Goal: Transaction & Acquisition: Purchase product/service

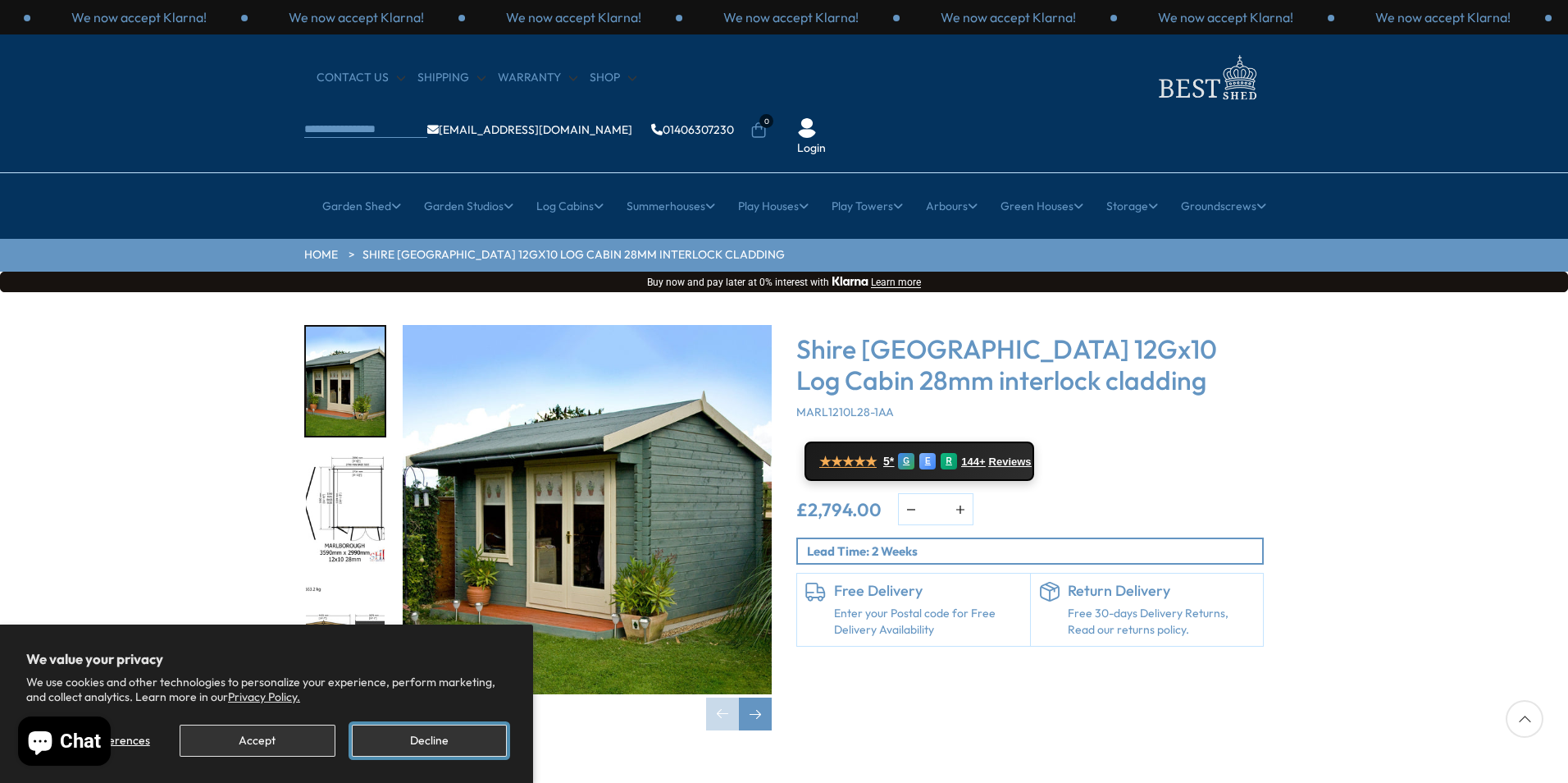
click at [419, 742] on button "Decline" at bounding box center [430, 740] width 155 height 32
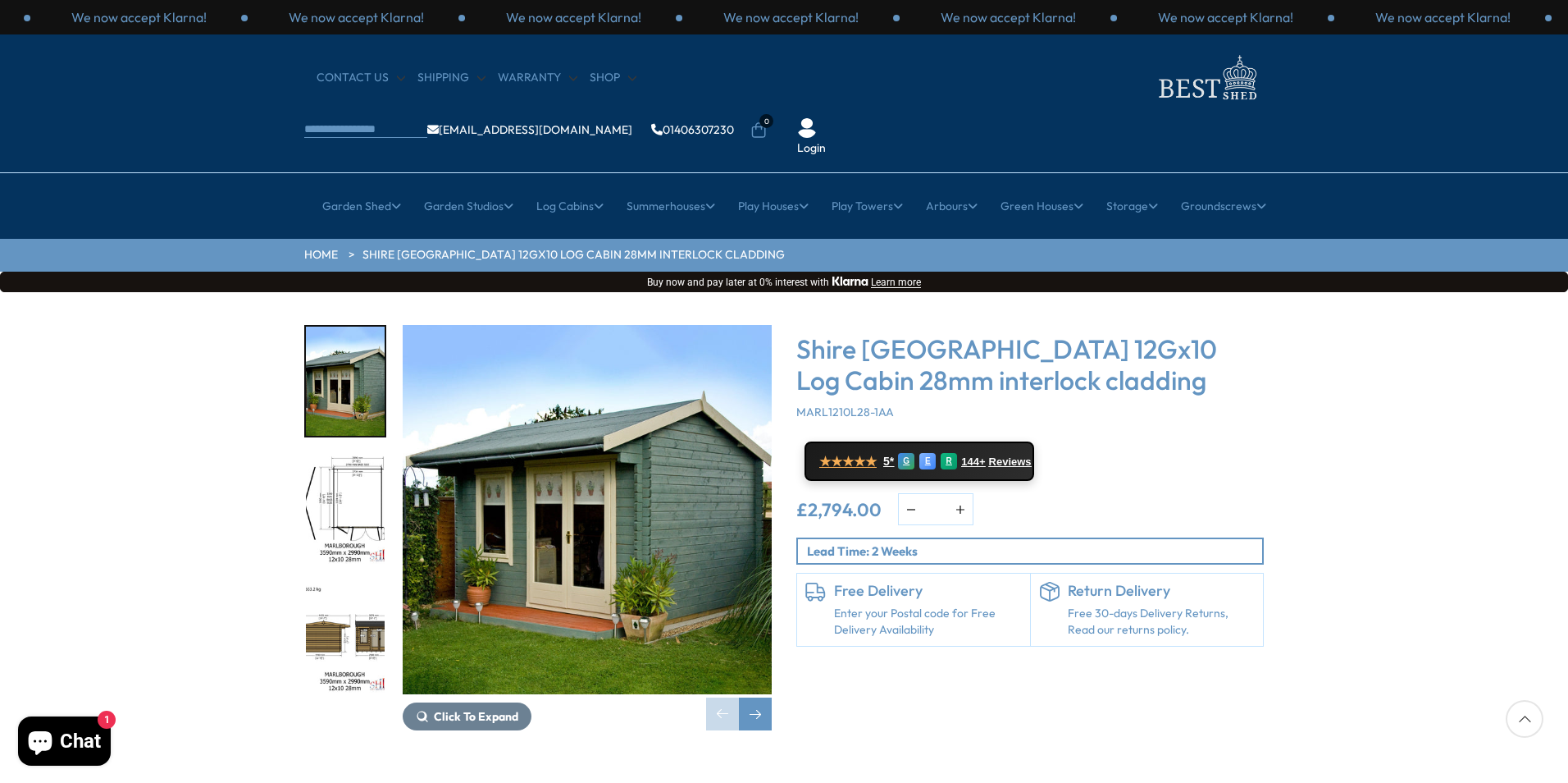
click at [350, 456] on img "2 / 16" at bounding box center [345, 510] width 79 height 109
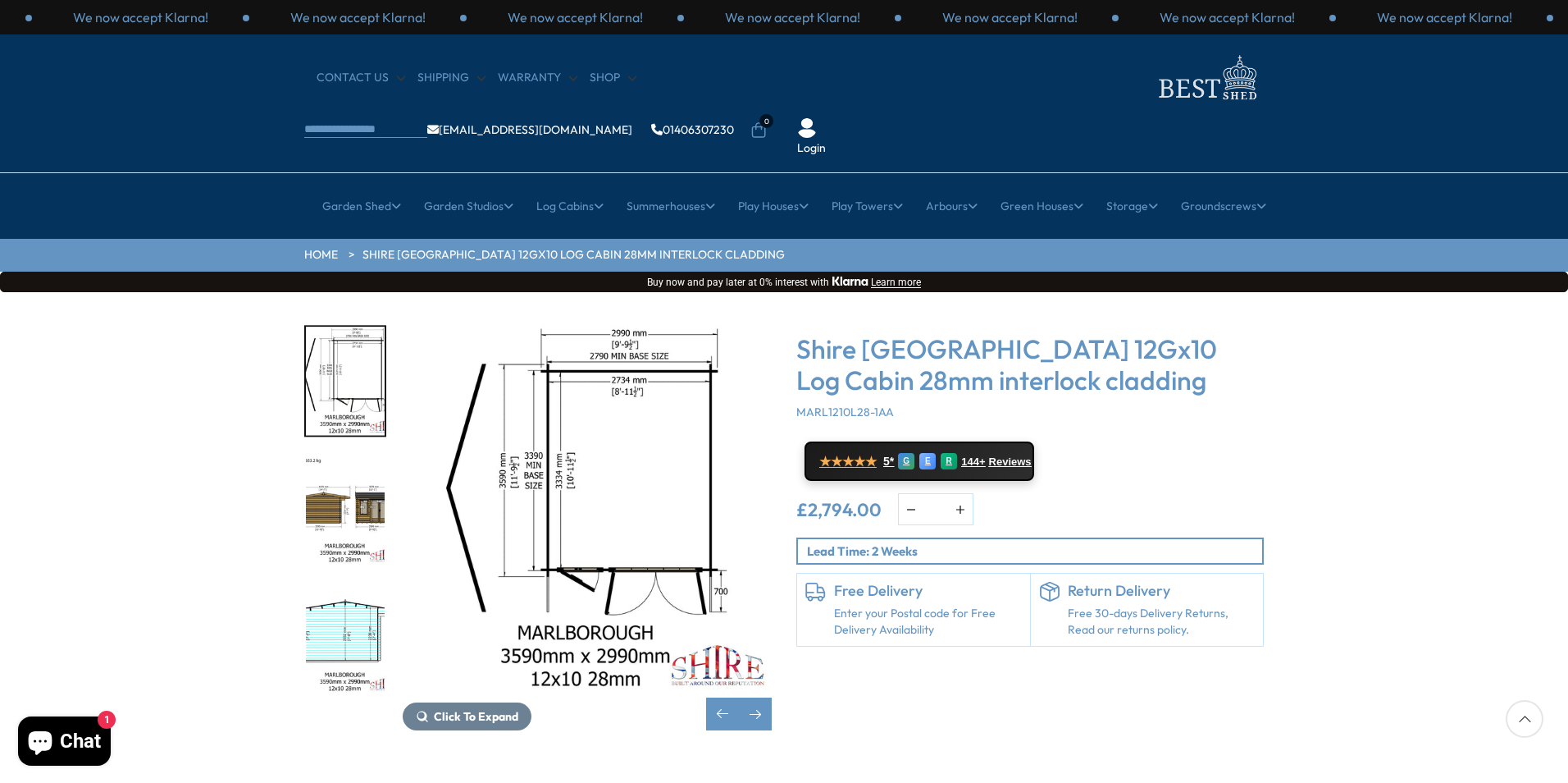
click at [350, 583] on img "4 / 16" at bounding box center [345, 638] width 79 height 109
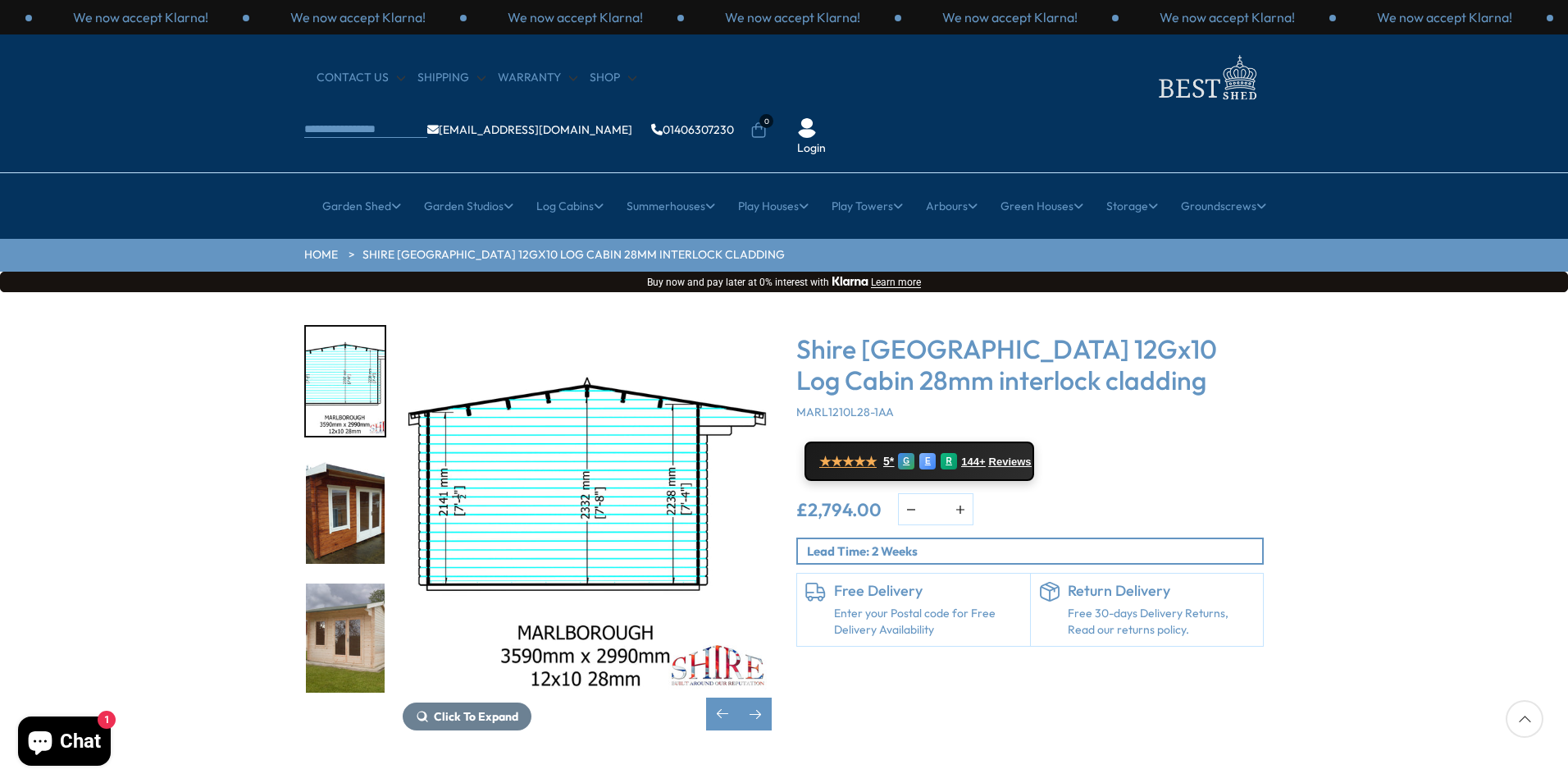
click at [357, 605] on img "6 / 16" at bounding box center [345, 638] width 79 height 109
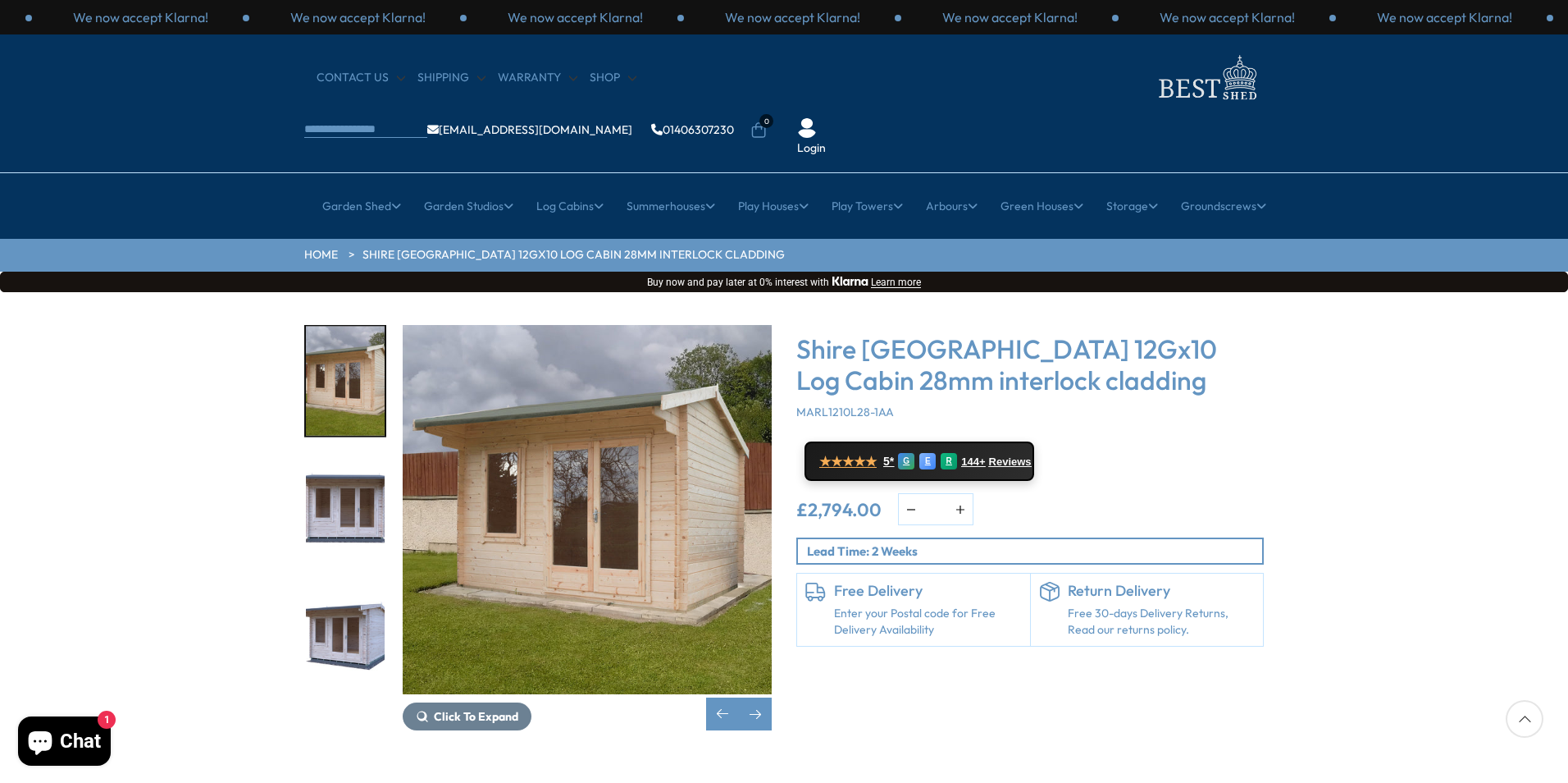
click at [361, 618] on img "8 / 16" at bounding box center [345, 638] width 79 height 109
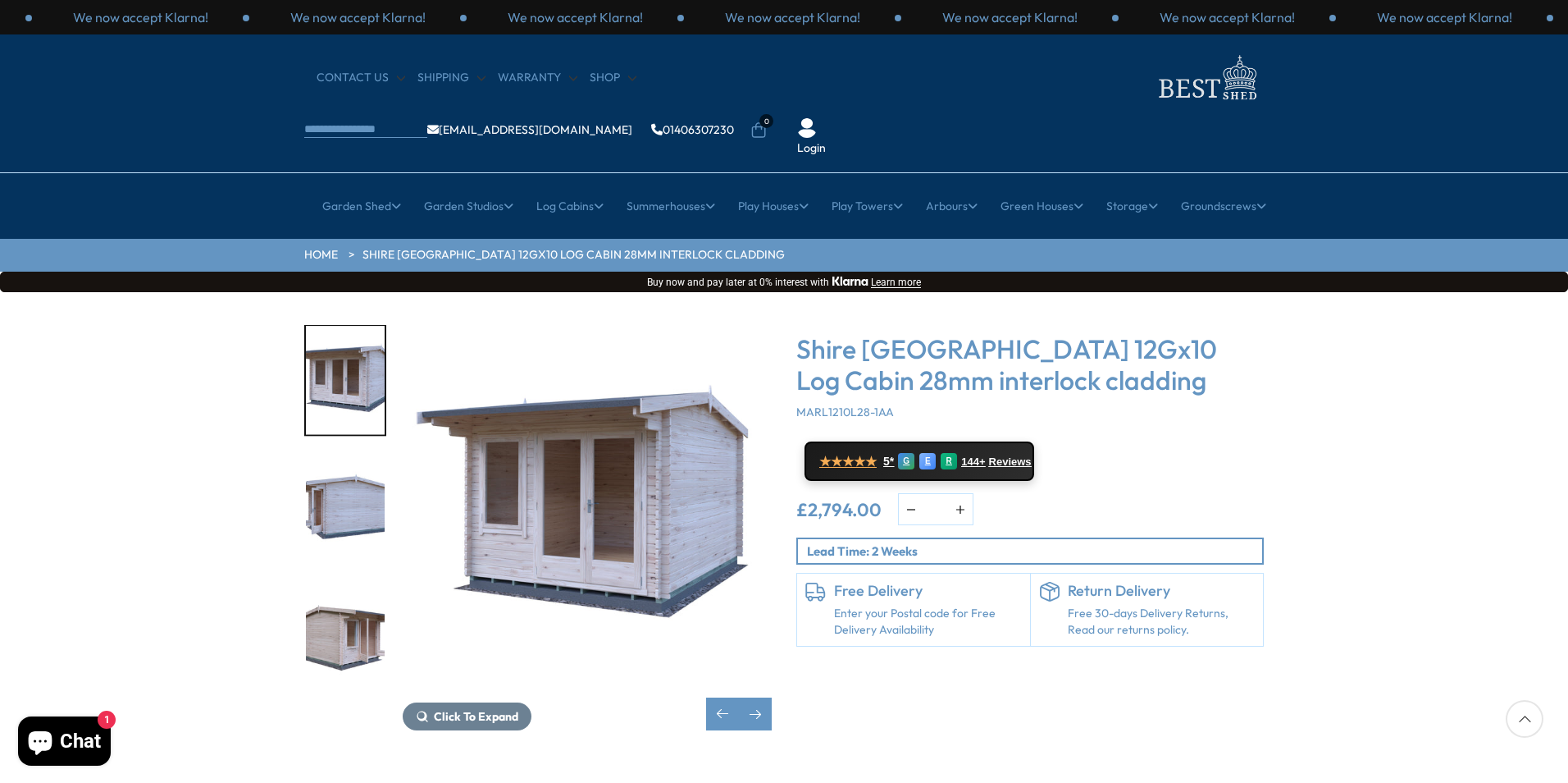
click at [360, 601] on img "10 / 16" at bounding box center [345, 637] width 79 height 109
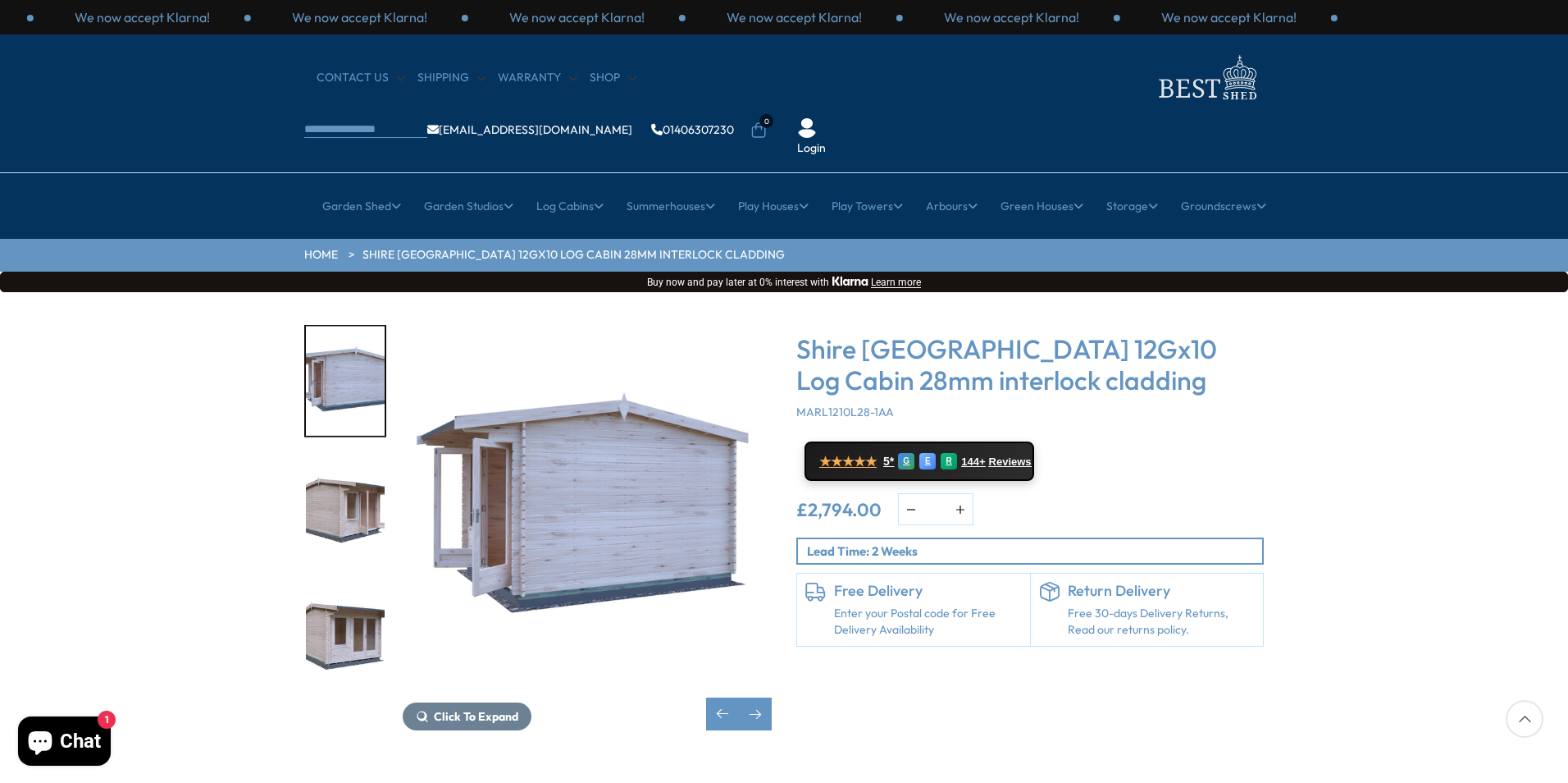
click at [360, 593] on img "11 / 16" at bounding box center [345, 638] width 79 height 109
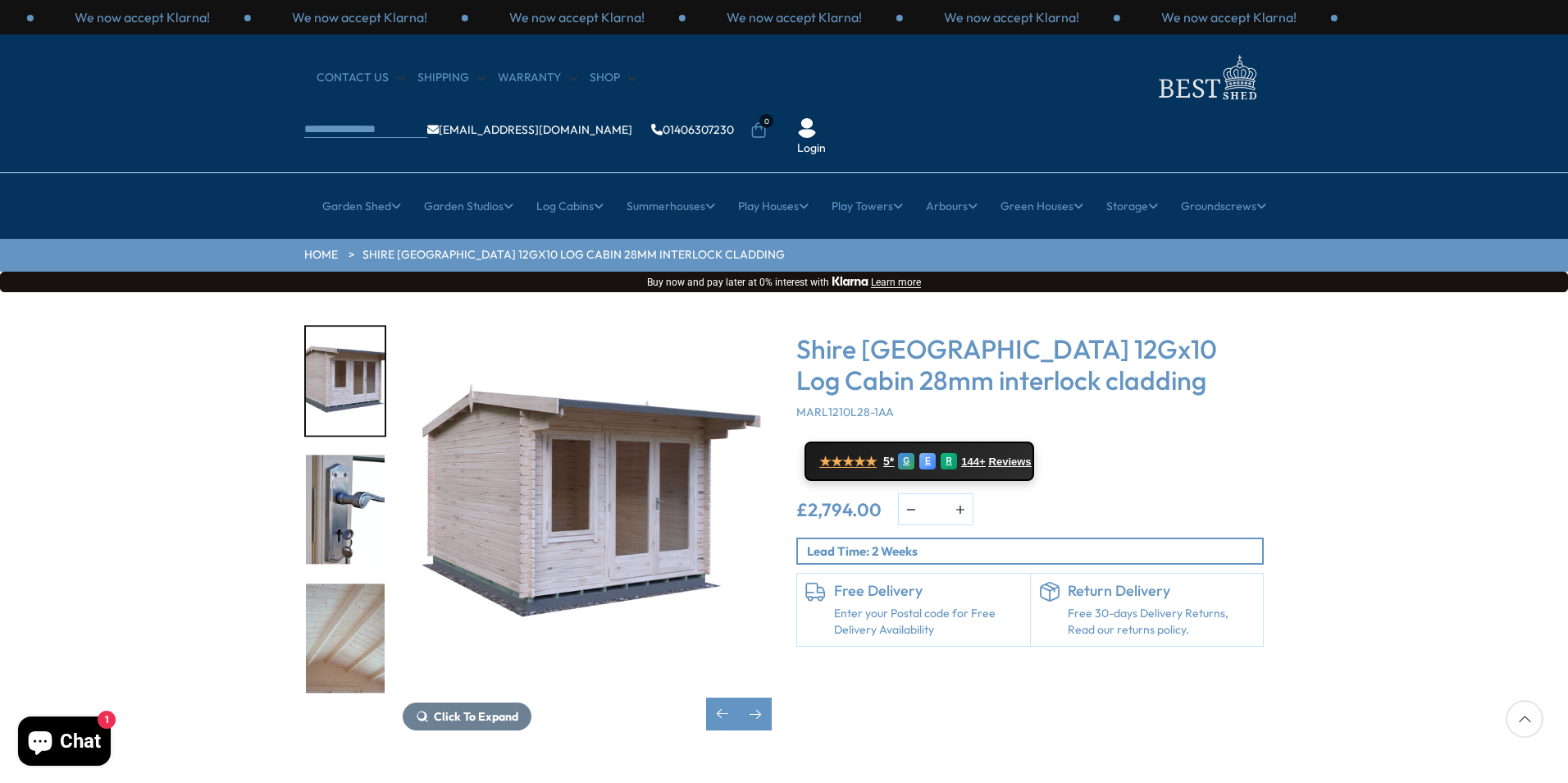
click at [360, 593] on img "13 / 16" at bounding box center [345, 638] width 79 height 109
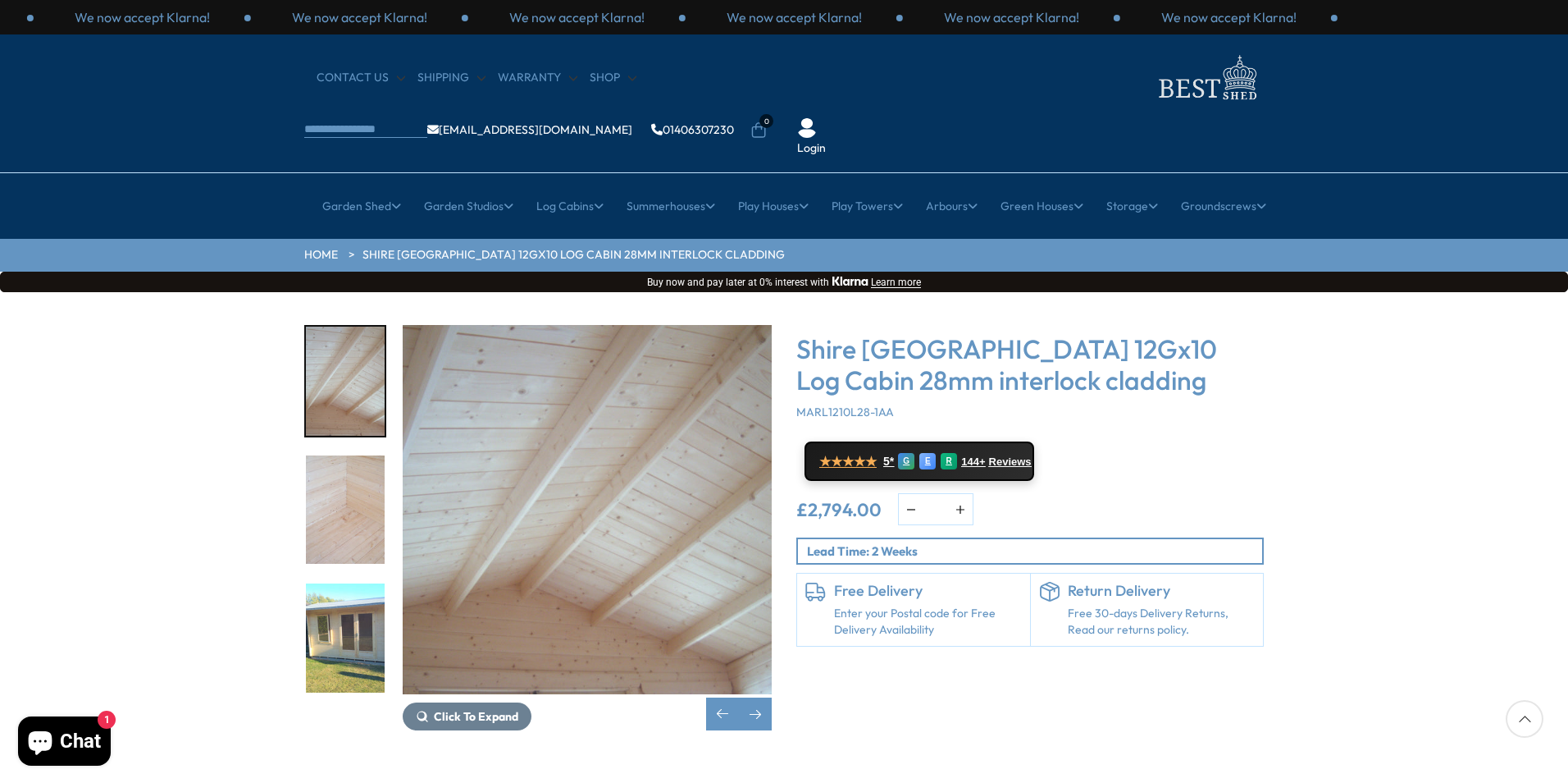
click at [360, 592] on img "15 / 16" at bounding box center [345, 638] width 79 height 109
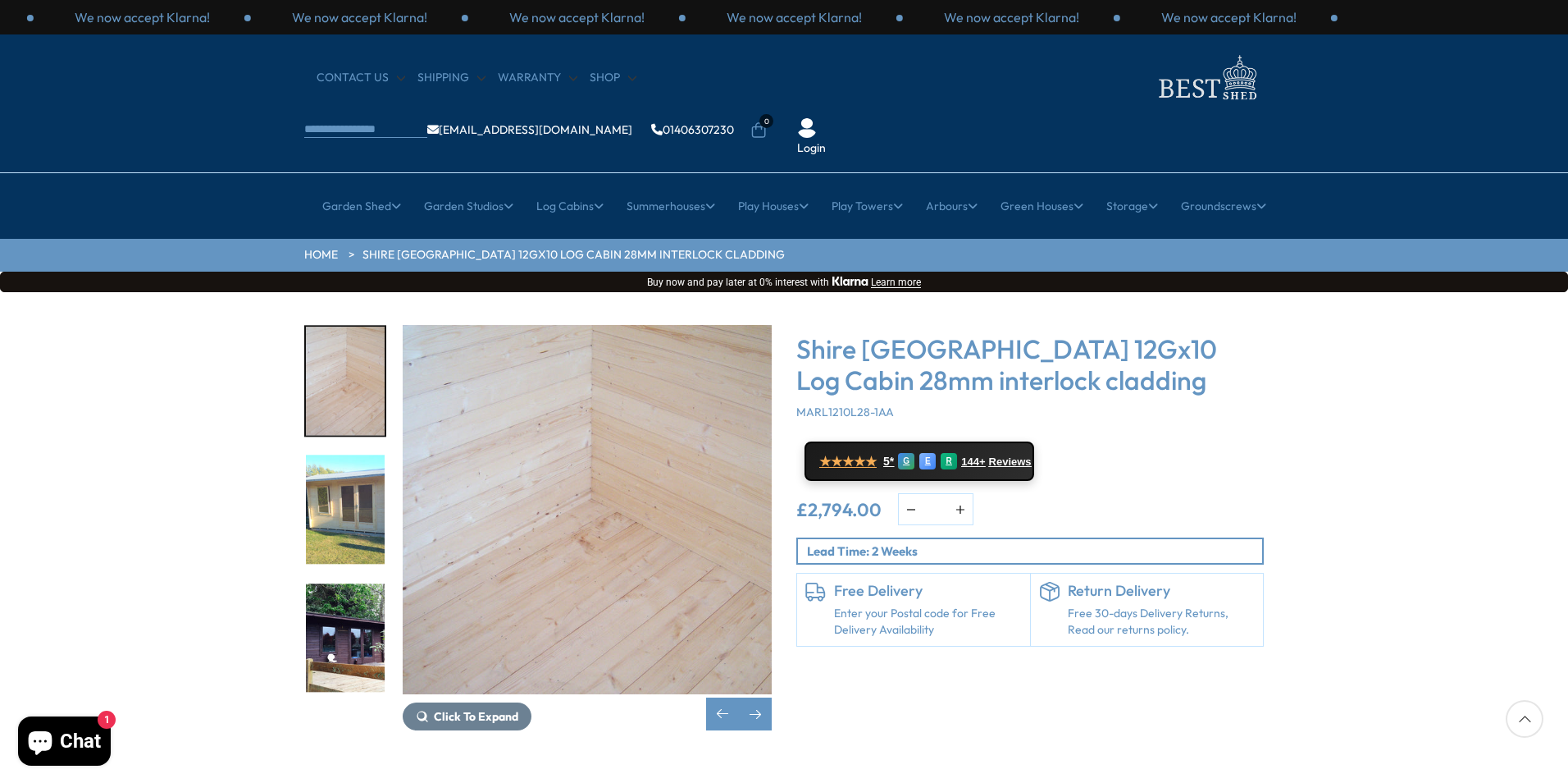
click at [360, 591] on img "16 / 16" at bounding box center [345, 638] width 79 height 109
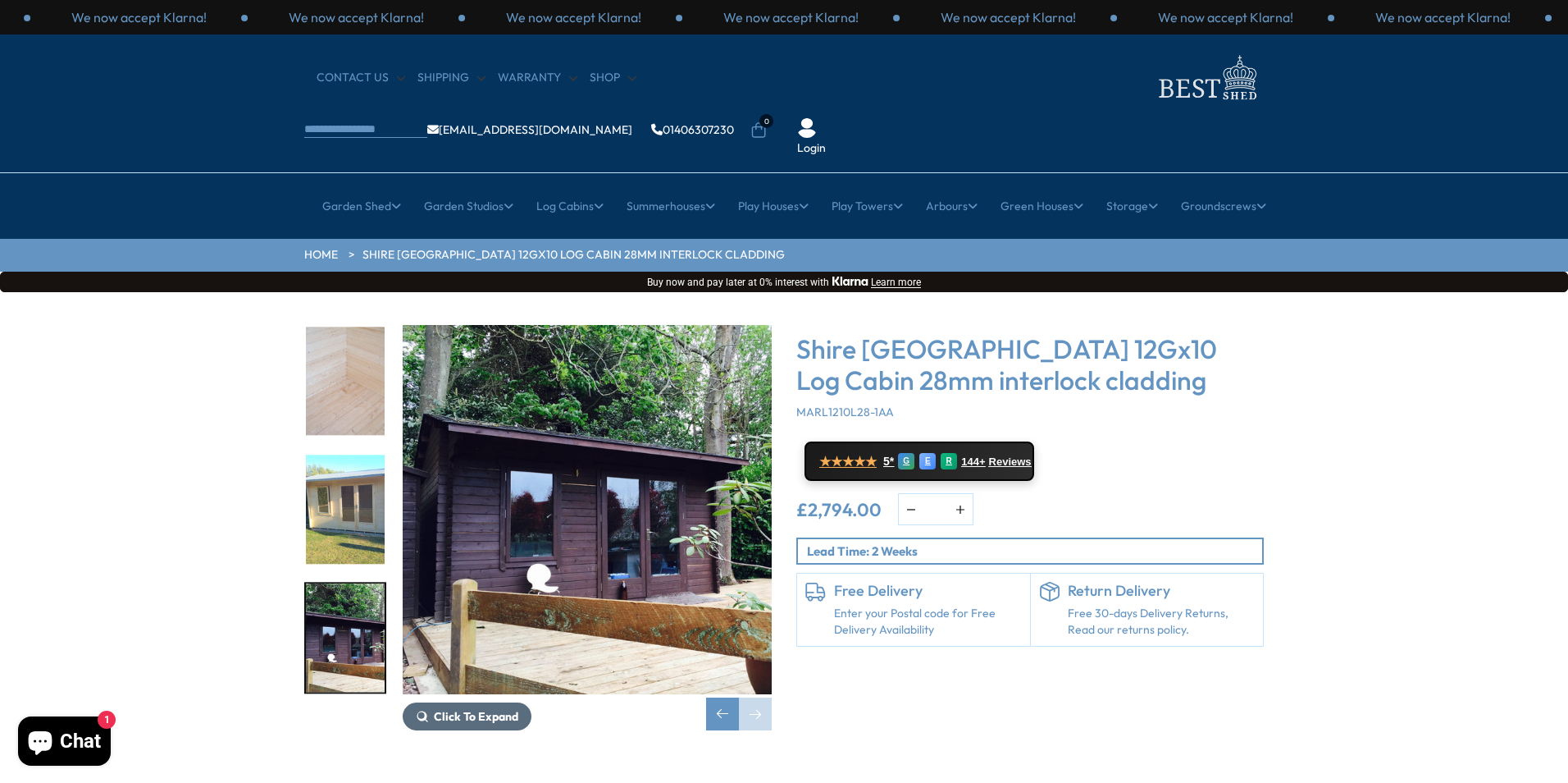
click at [472, 709] on span "Click To Expand" at bounding box center [475, 716] width 84 height 15
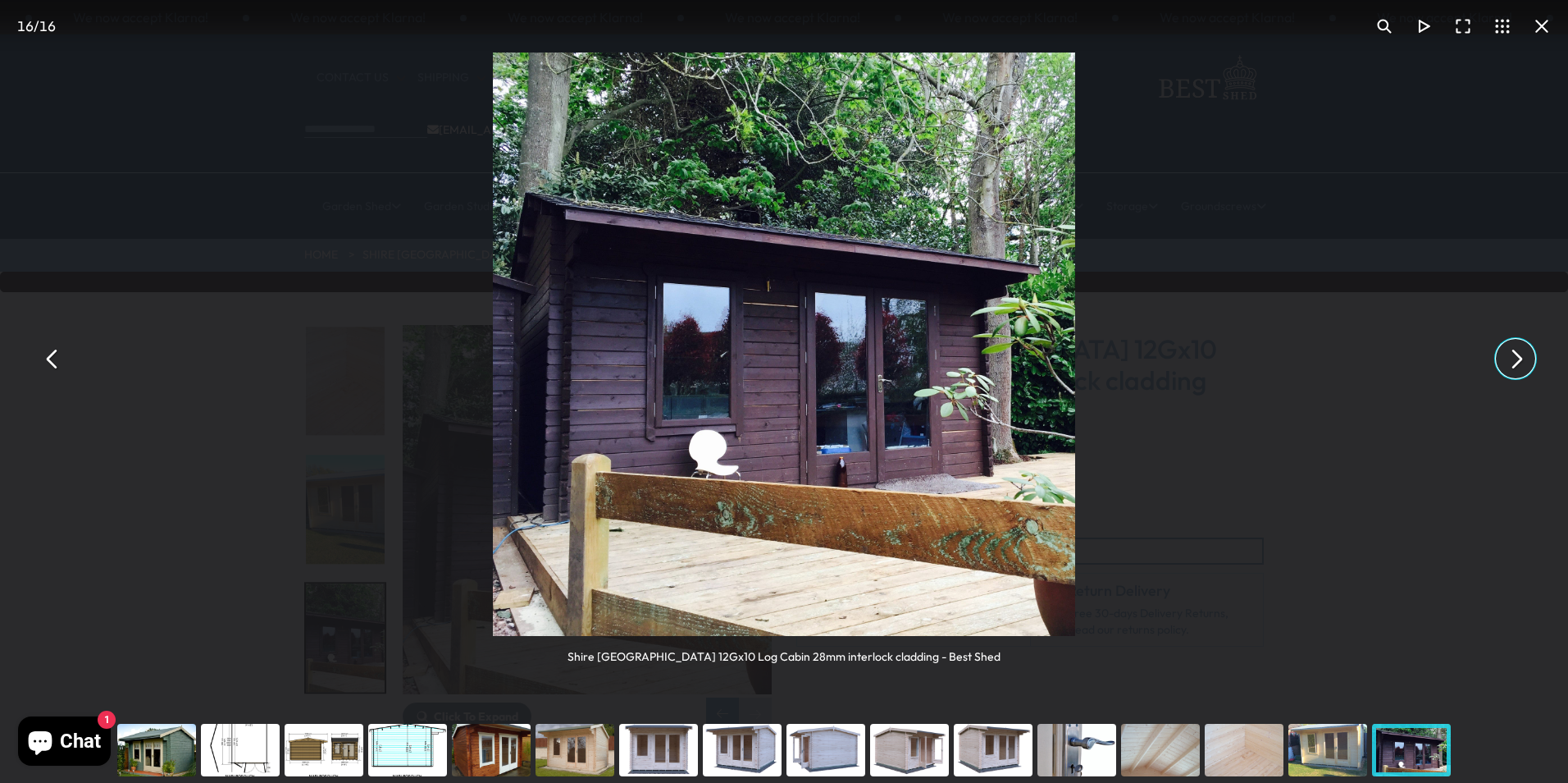
click at [1518, 364] on button "You can close this modal content with the ESC key" at bounding box center [1515, 358] width 40 height 40
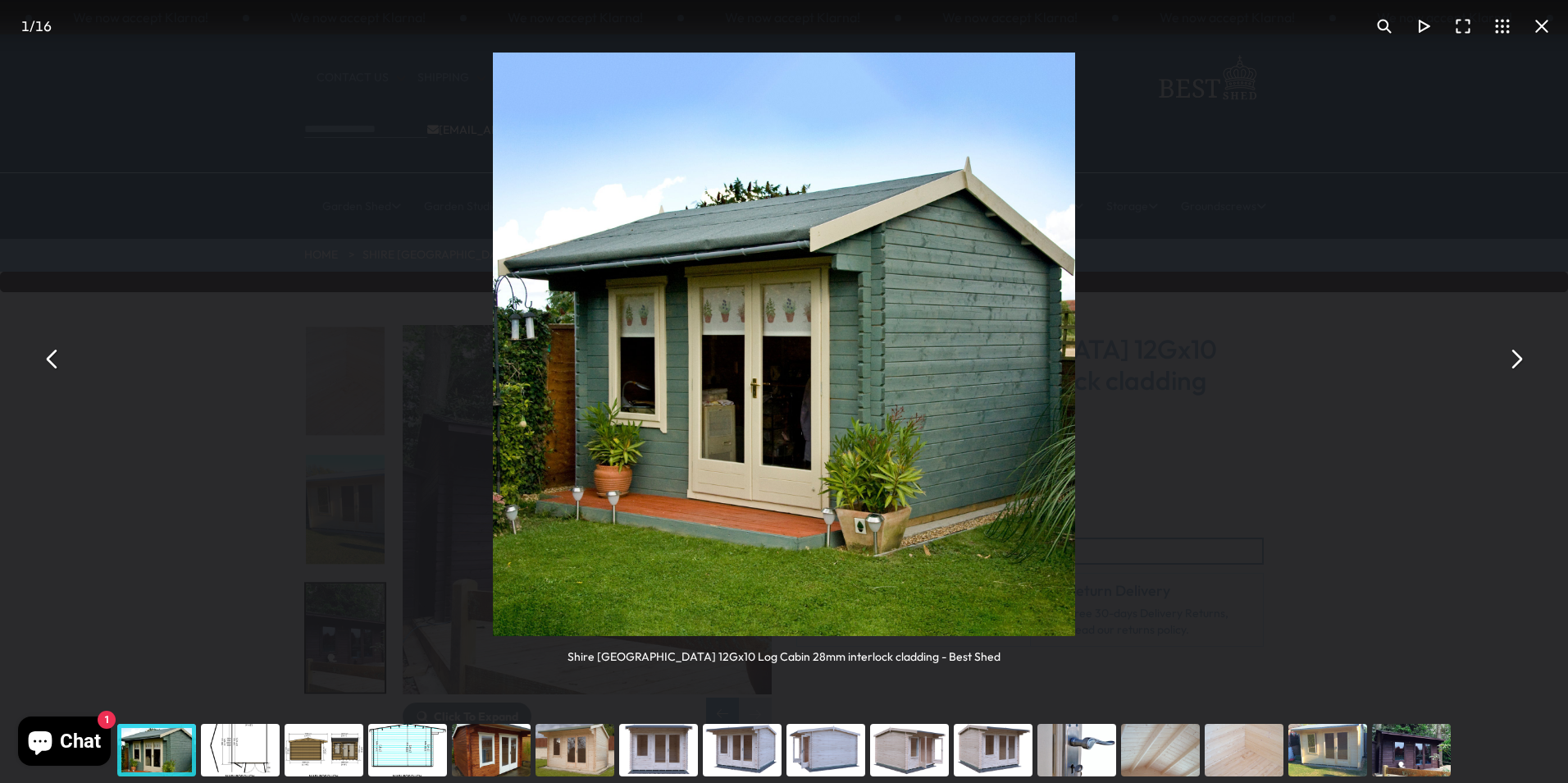
click at [1515, 363] on button "You can close this modal content with the ESC key" at bounding box center [1515, 358] width 40 height 40
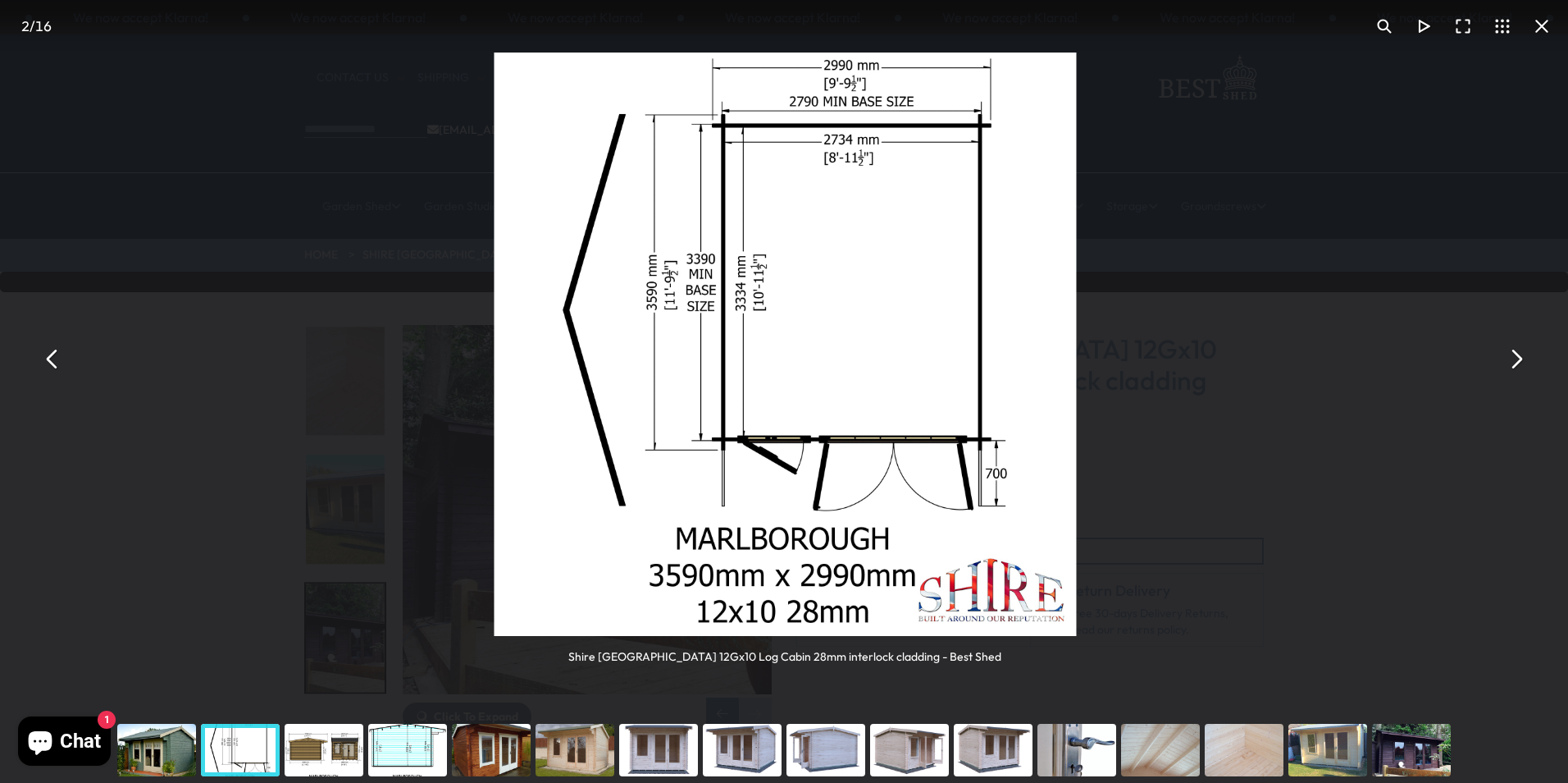
click at [1515, 363] on button "You can close this modal content with the ESC key" at bounding box center [1515, 358] width 40 height 40
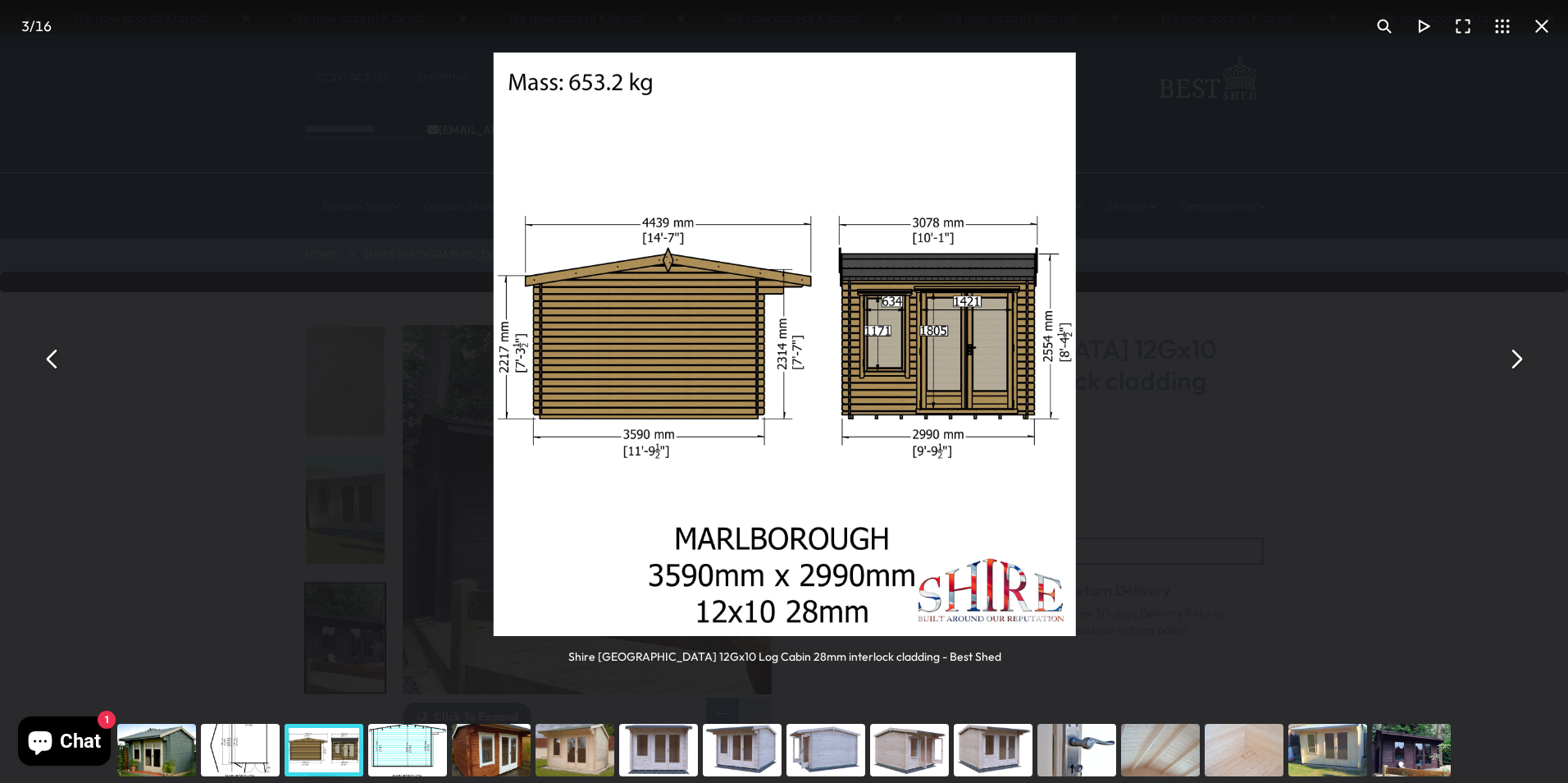
click at [1511, 363] on button "You can close this modal content with the ESC key" at bounding box center [1515, 358] width 40 height 40
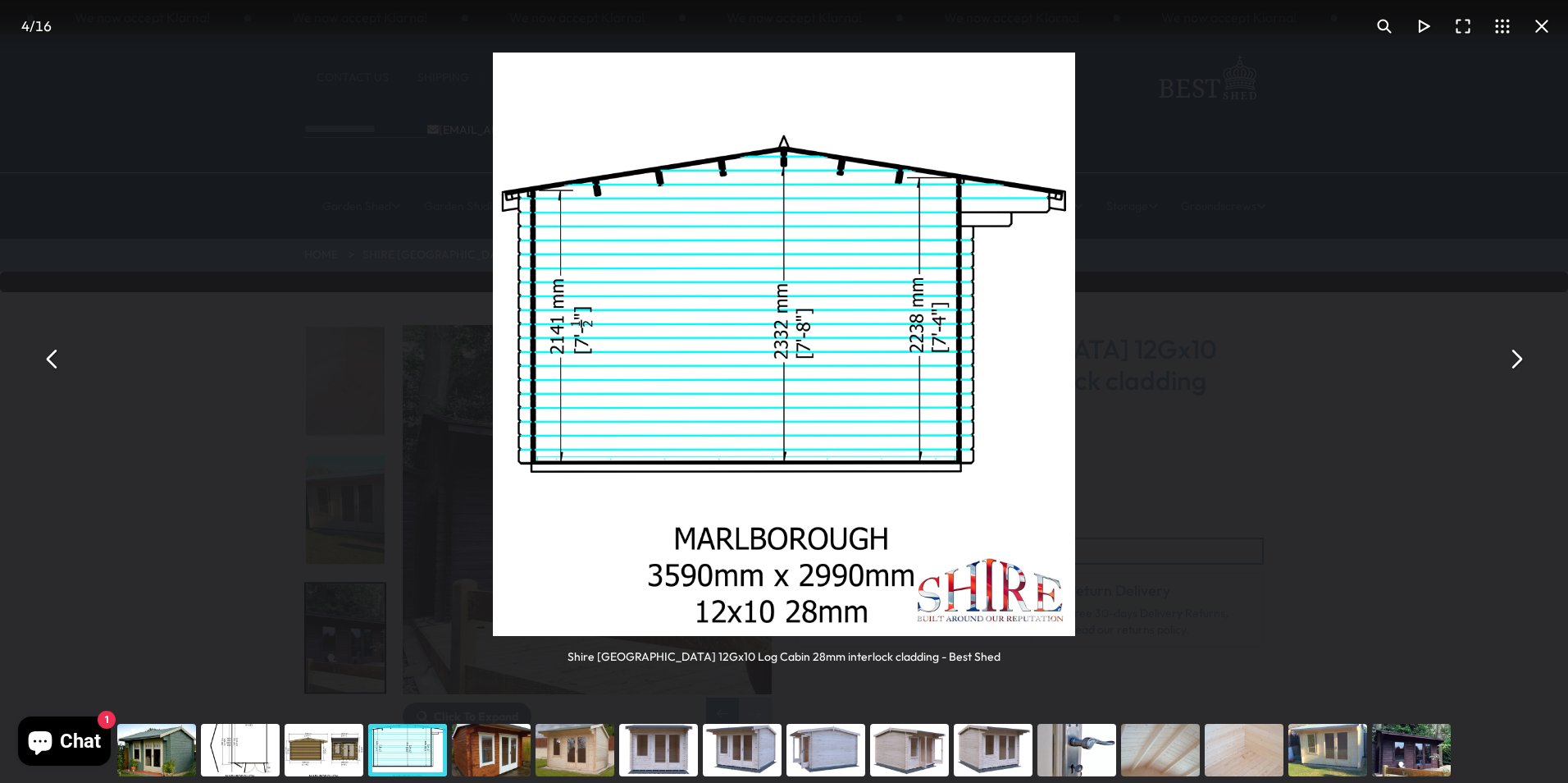
click at [1502, 363] on button "You can close this modal content with the ESC key" at bounding box center [1515, 358] width 40 height 40
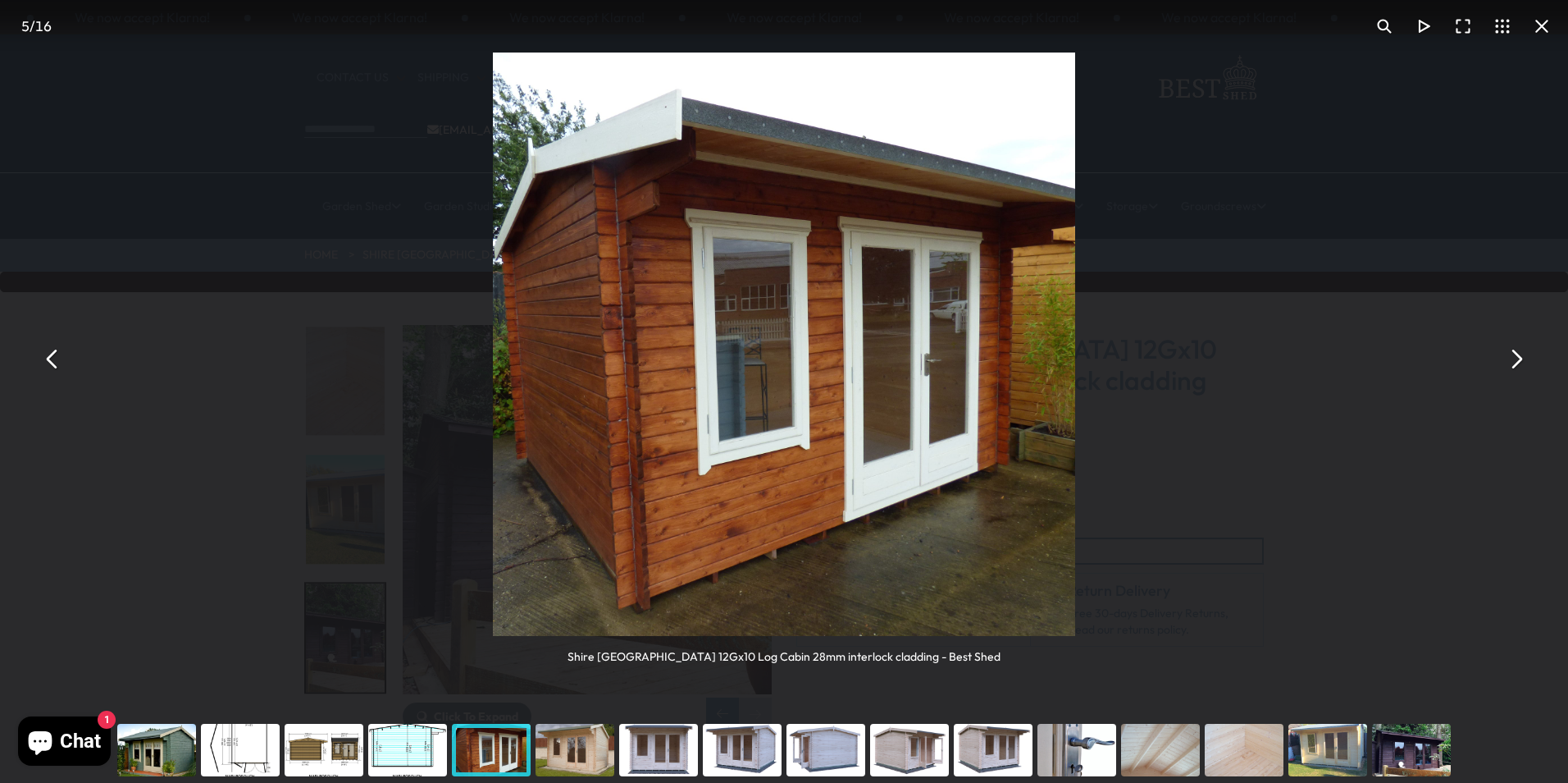
click at [1502, 363] on button "You can close this modal content with the ESC key" at bounding box center [1515, 358] width 40 height 40
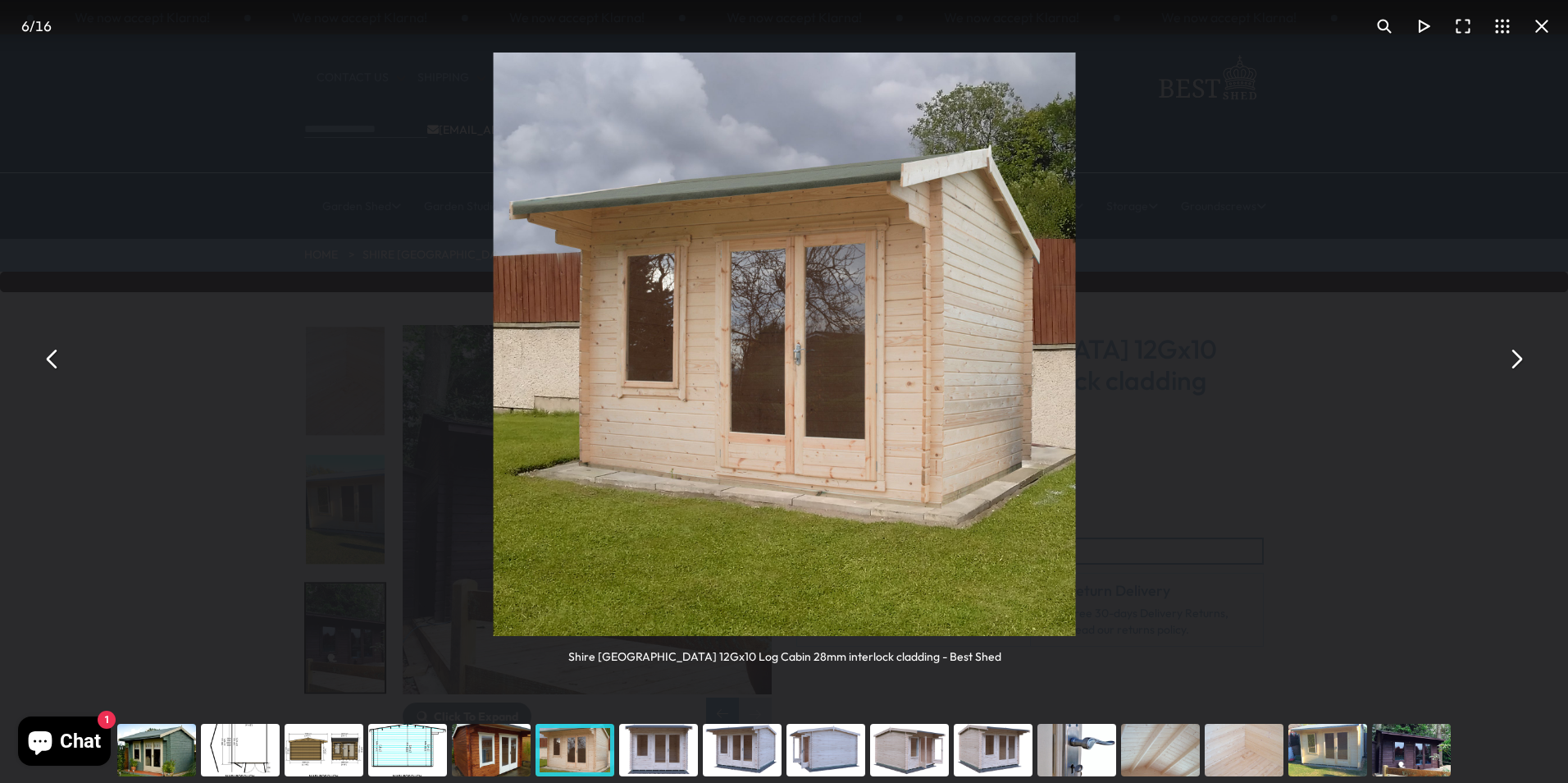
click at [1497, 361] on button "You can close this modal content with the ESC key" at bounding box center [1515, 358] width 40 height 40
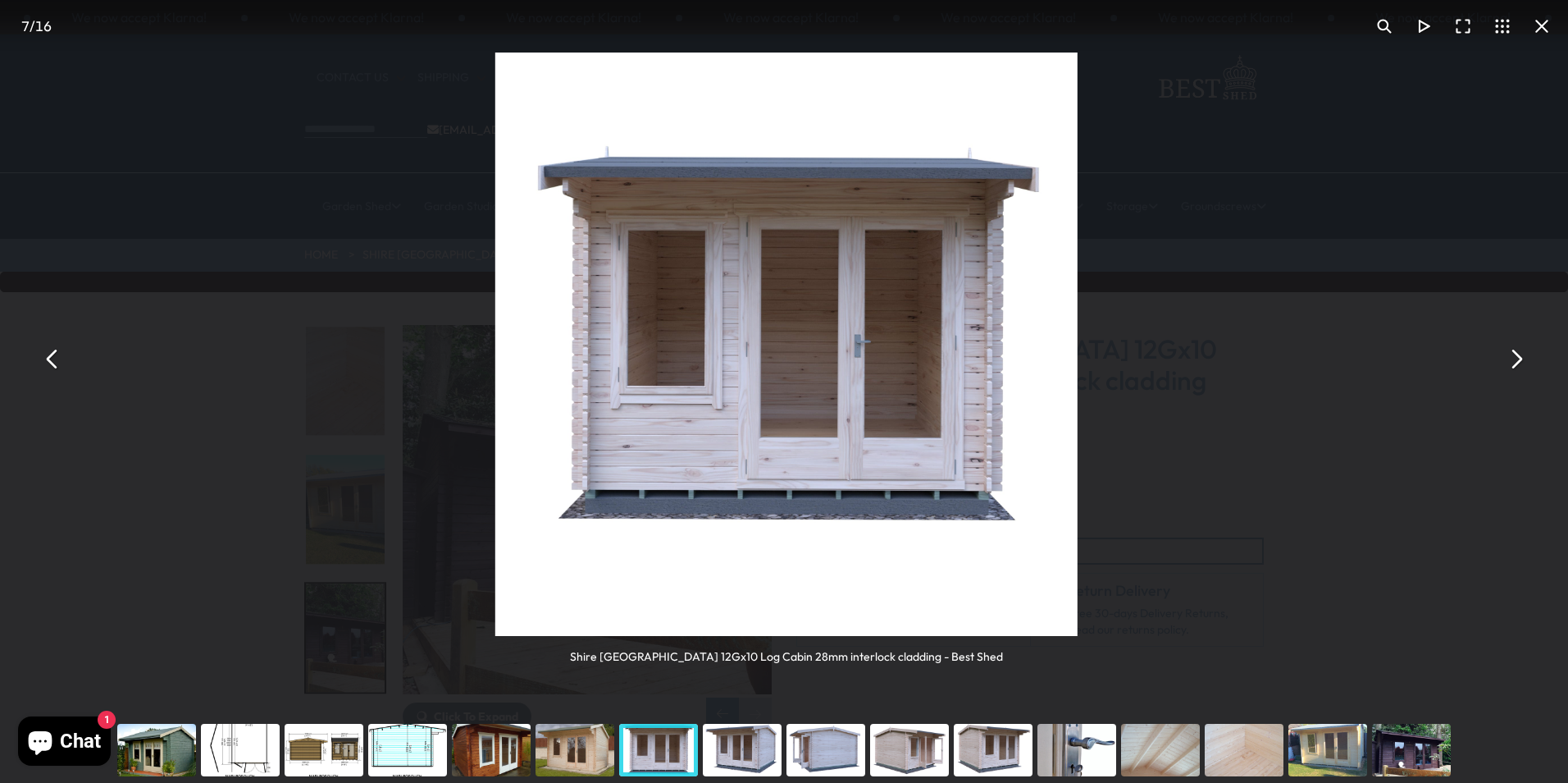
click at [1497, 361] on button "You can close this modal content with the ESC key" at bounding box center [1515, 358] width 40 height 40
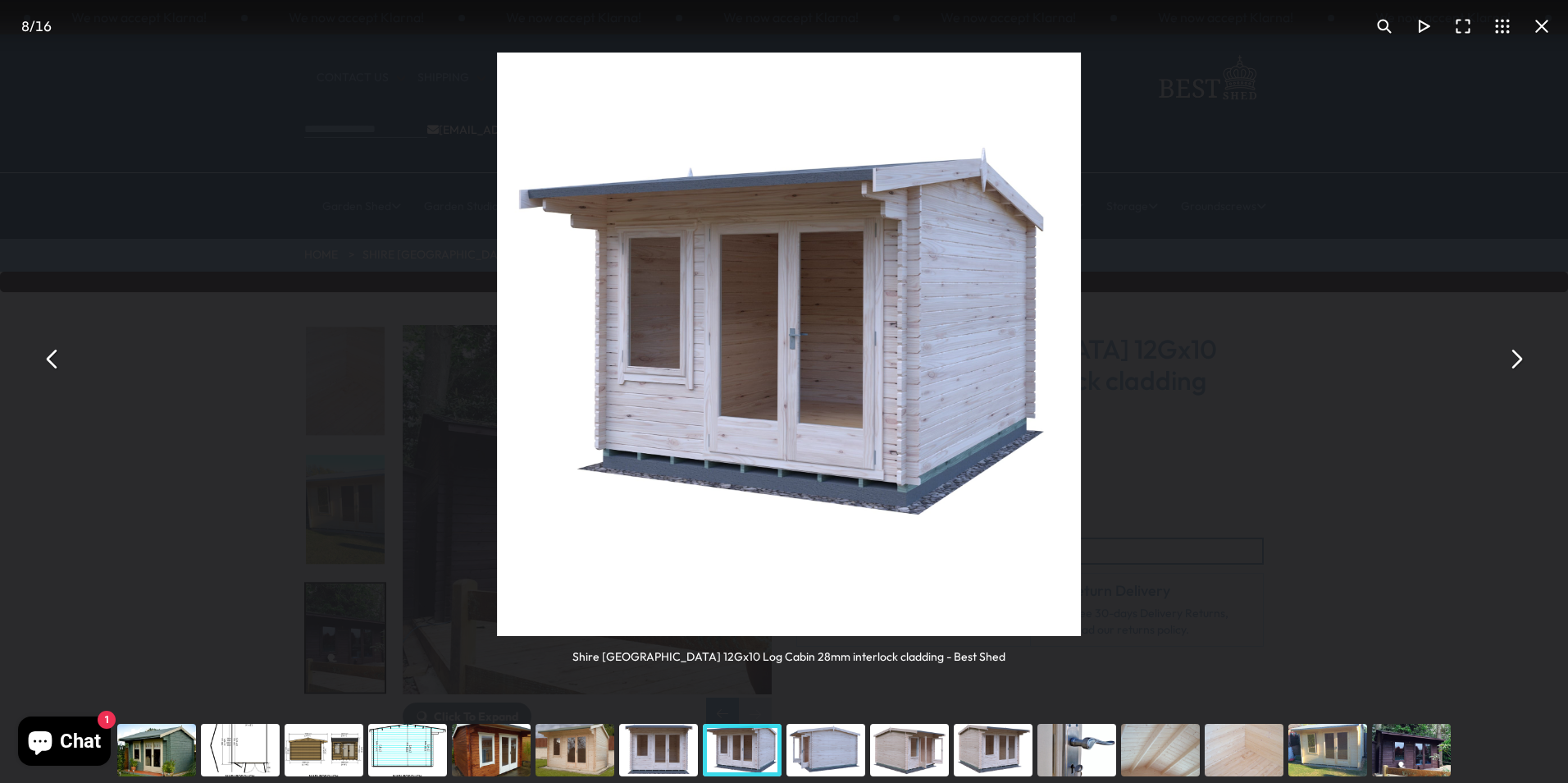
click at [1489, 361] on div "Shire Marlborough 12Gx10 Log Cabin 28mm interlock cladding - Best Shed" at bounding box center [788, 359] width 1568 height 717
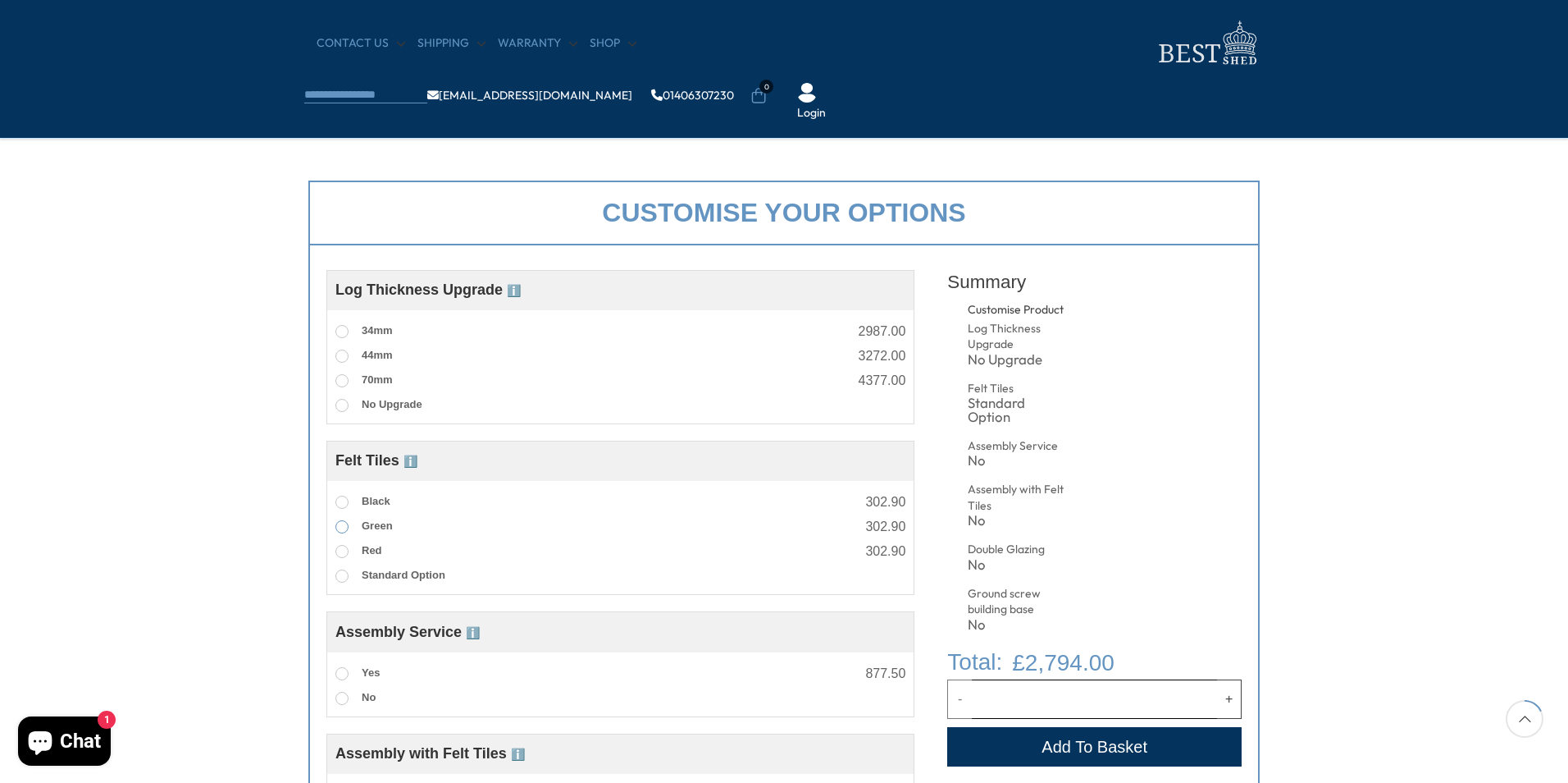
scroll to position [492, 0]
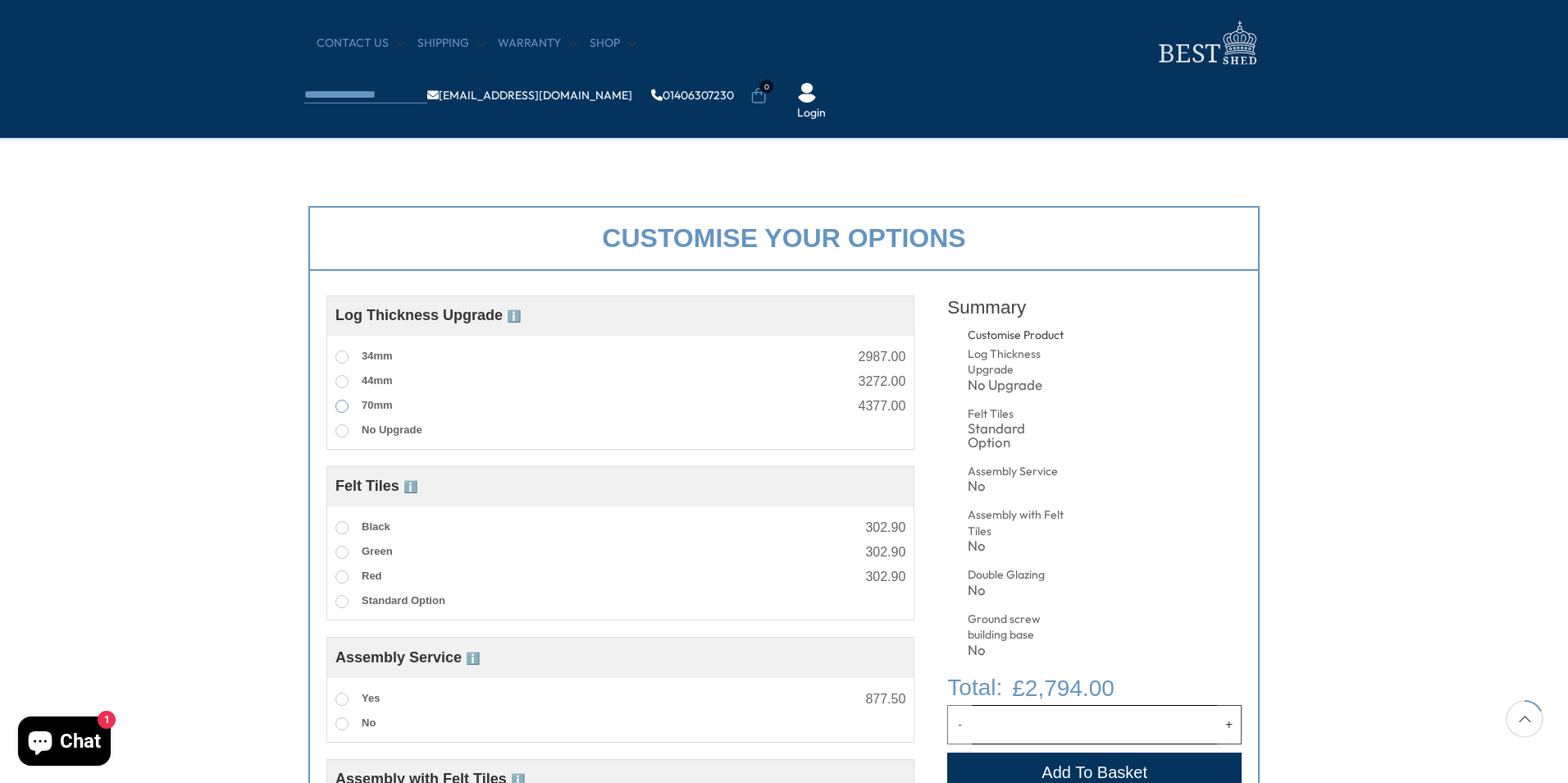
click at [342, 404] on span at bounding box center [342, 406] width 13 height 13
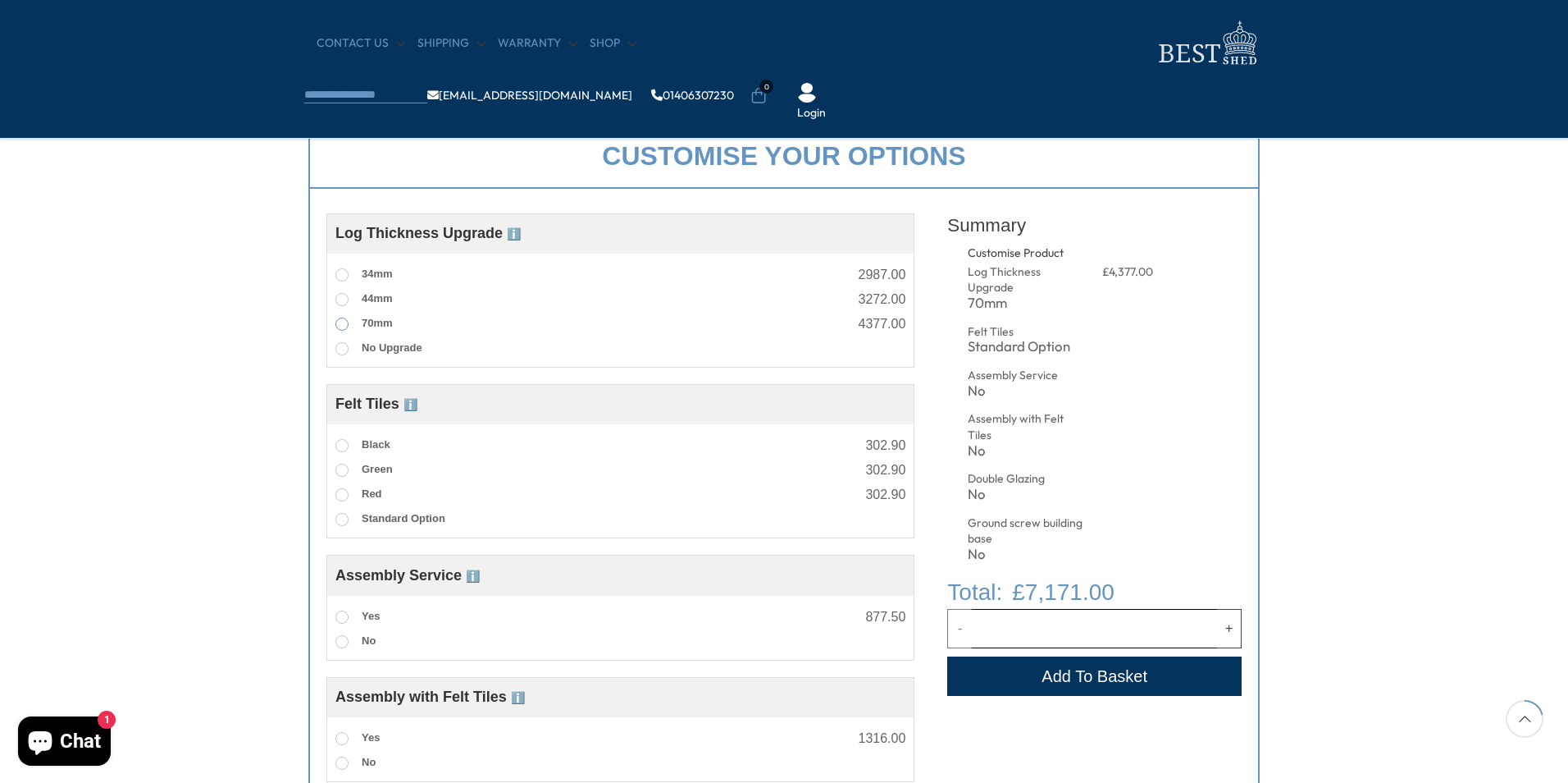
scroll to position [656, 0]
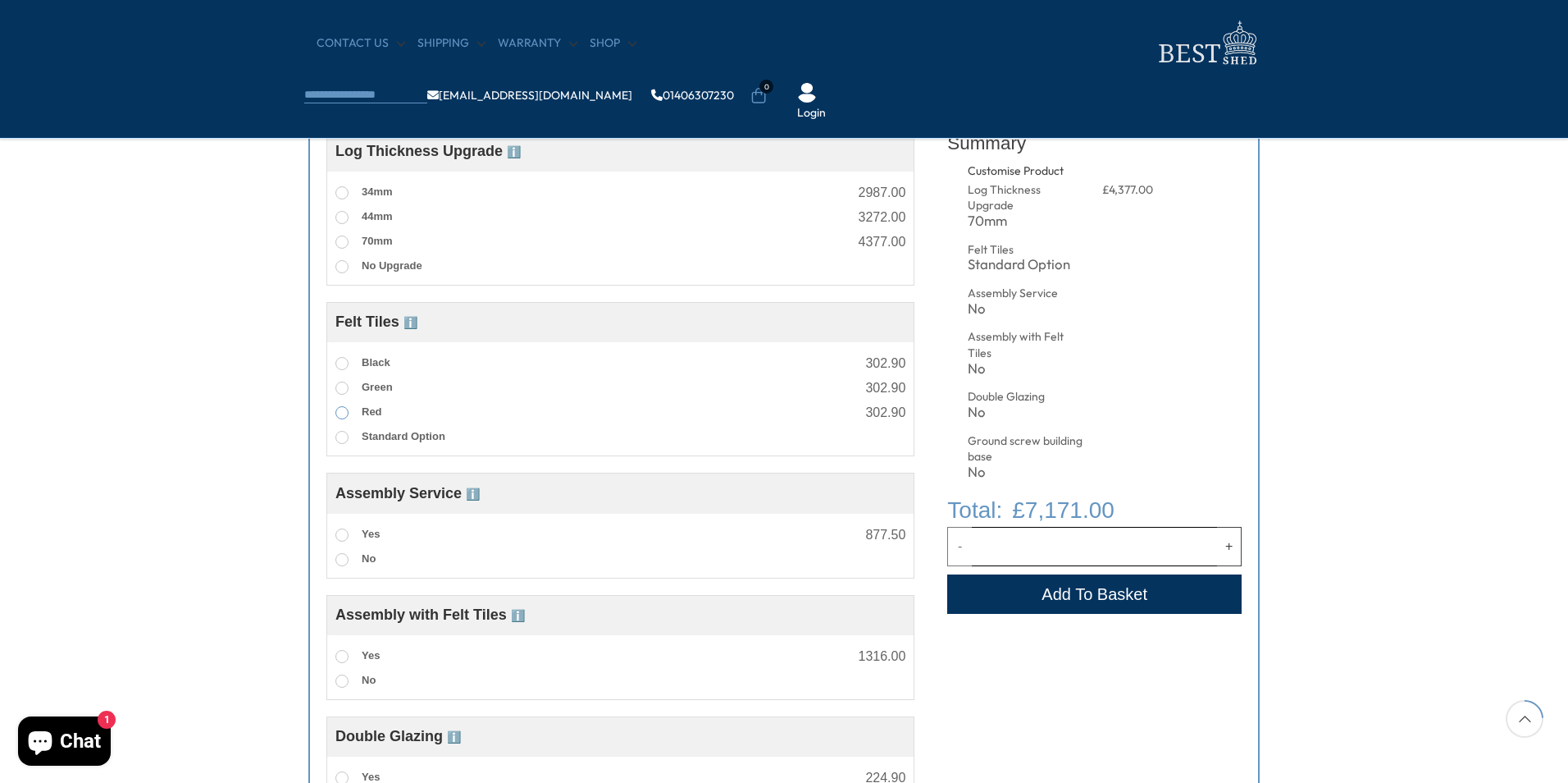
click at [342, 411] on span at bounding box center [342, 412] width 13 height 13
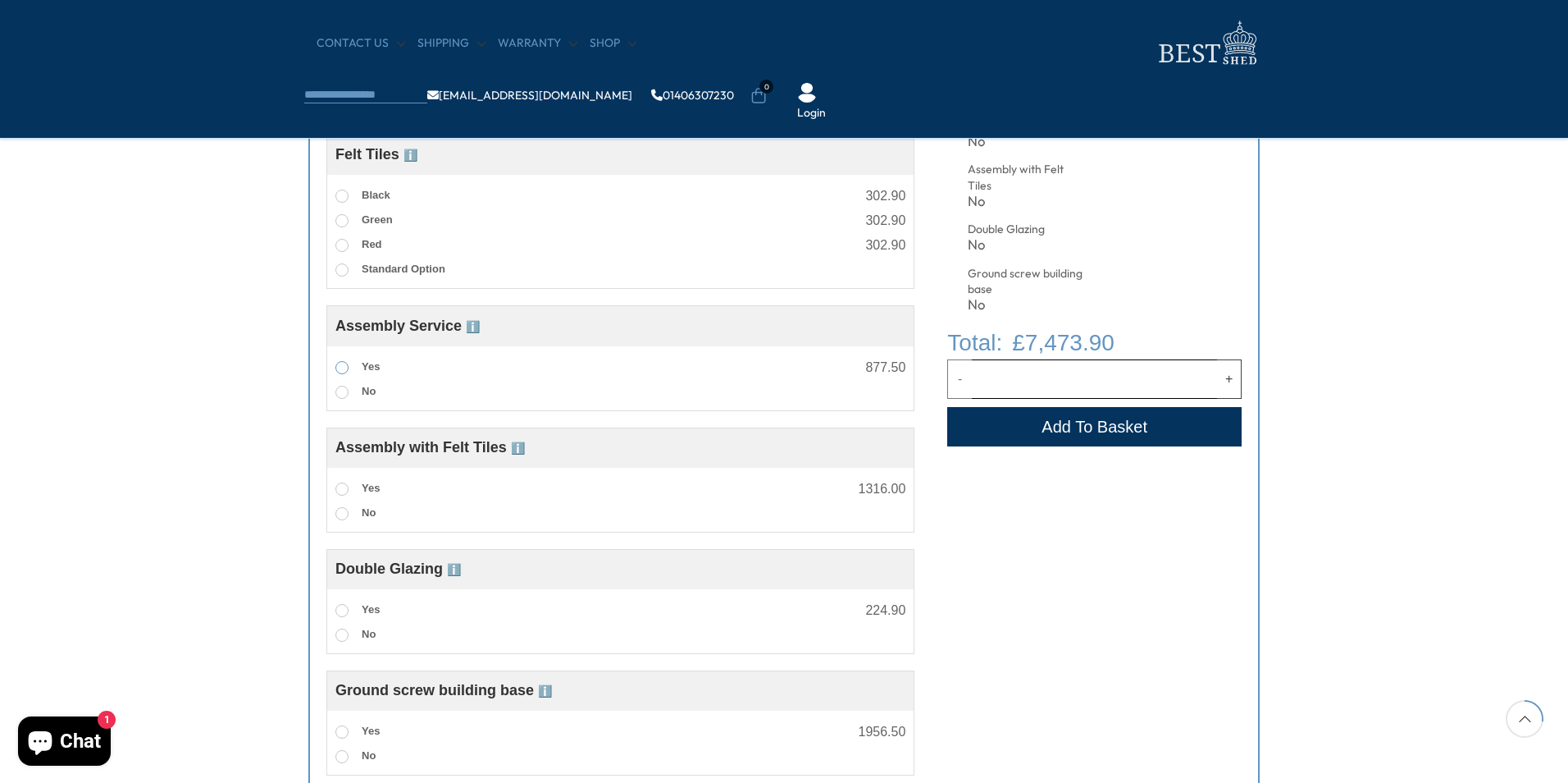
scroll to position [902, 0]
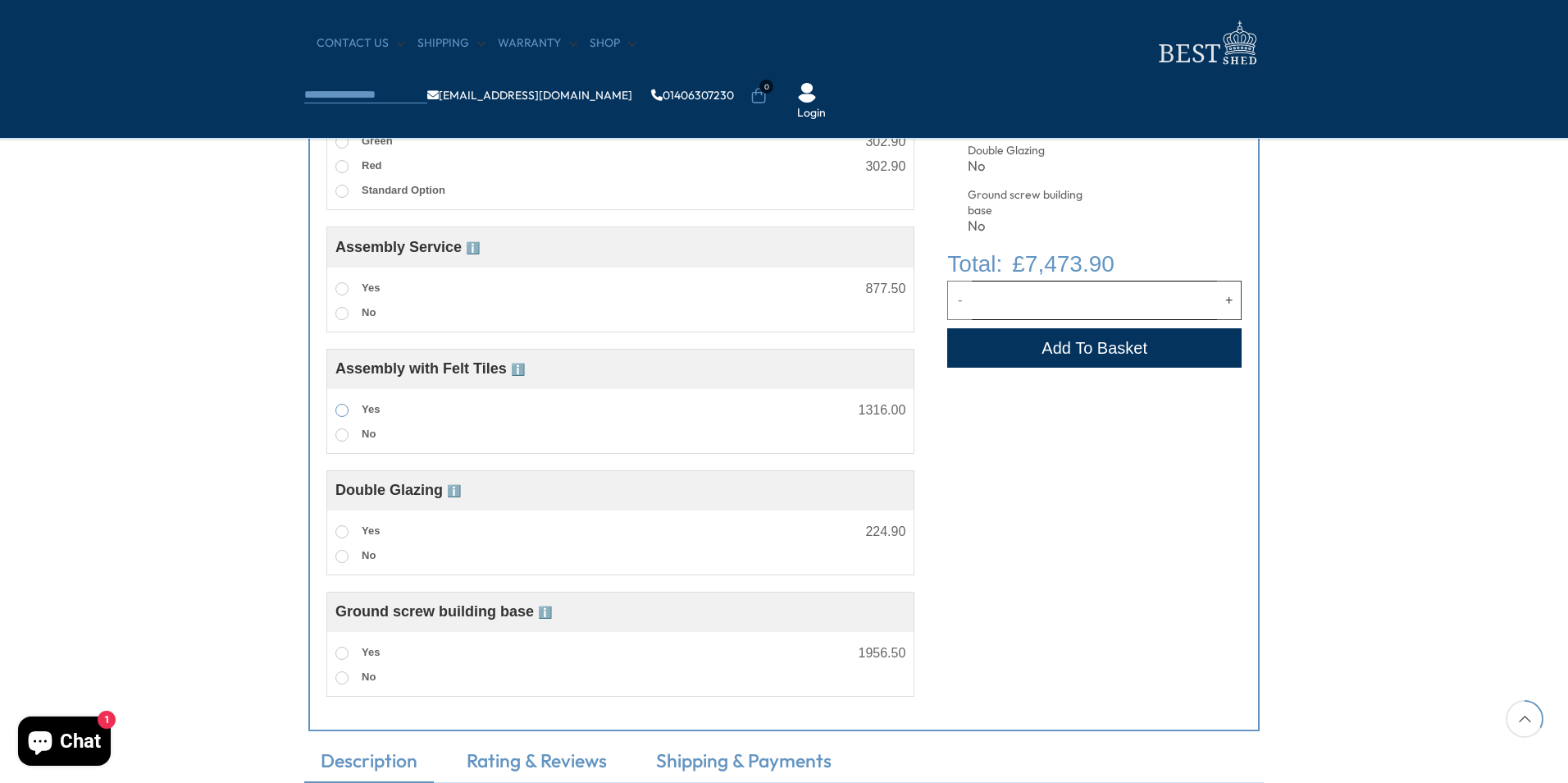
click at [343, 411] on span at bounding box center [342, 410] width 13 height 13
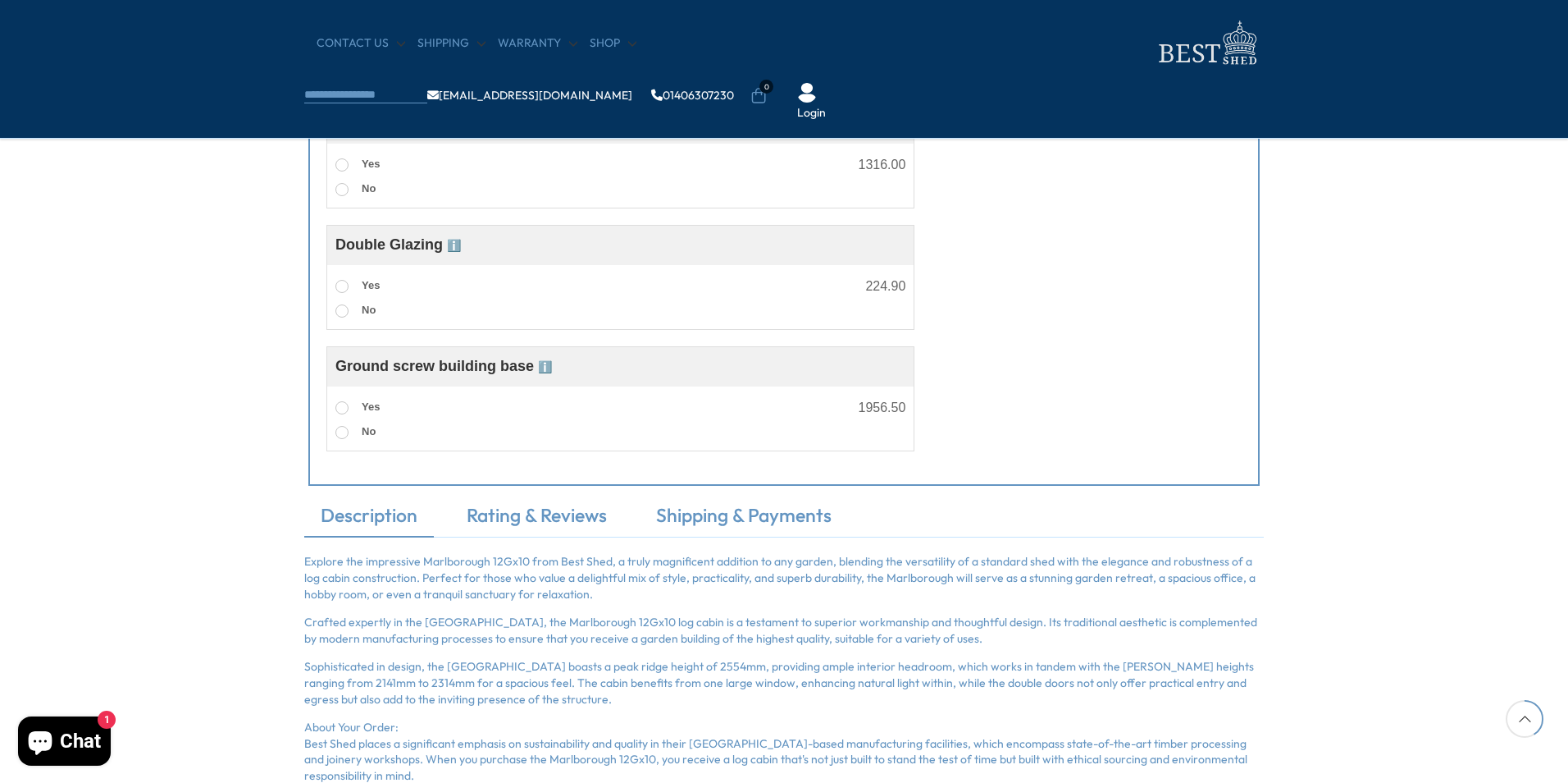
scroll to position [1148, 0]
click at [335, 285] on span at bounding box center [342, 286] width 13 height 13
click at [340, 409] on span at bounding box center [342, 407] width 13 height 13
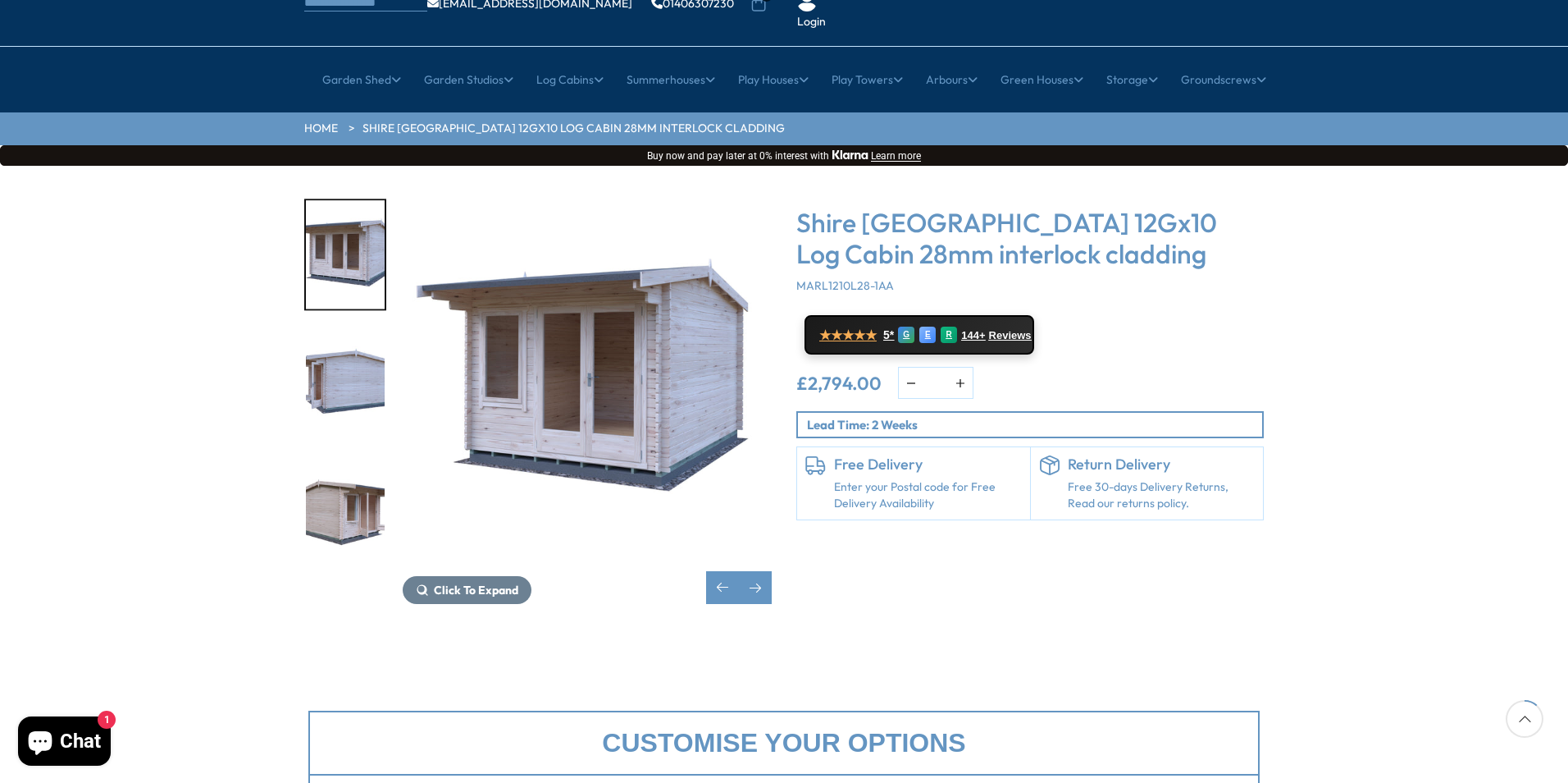
scroll to position [0, 0]
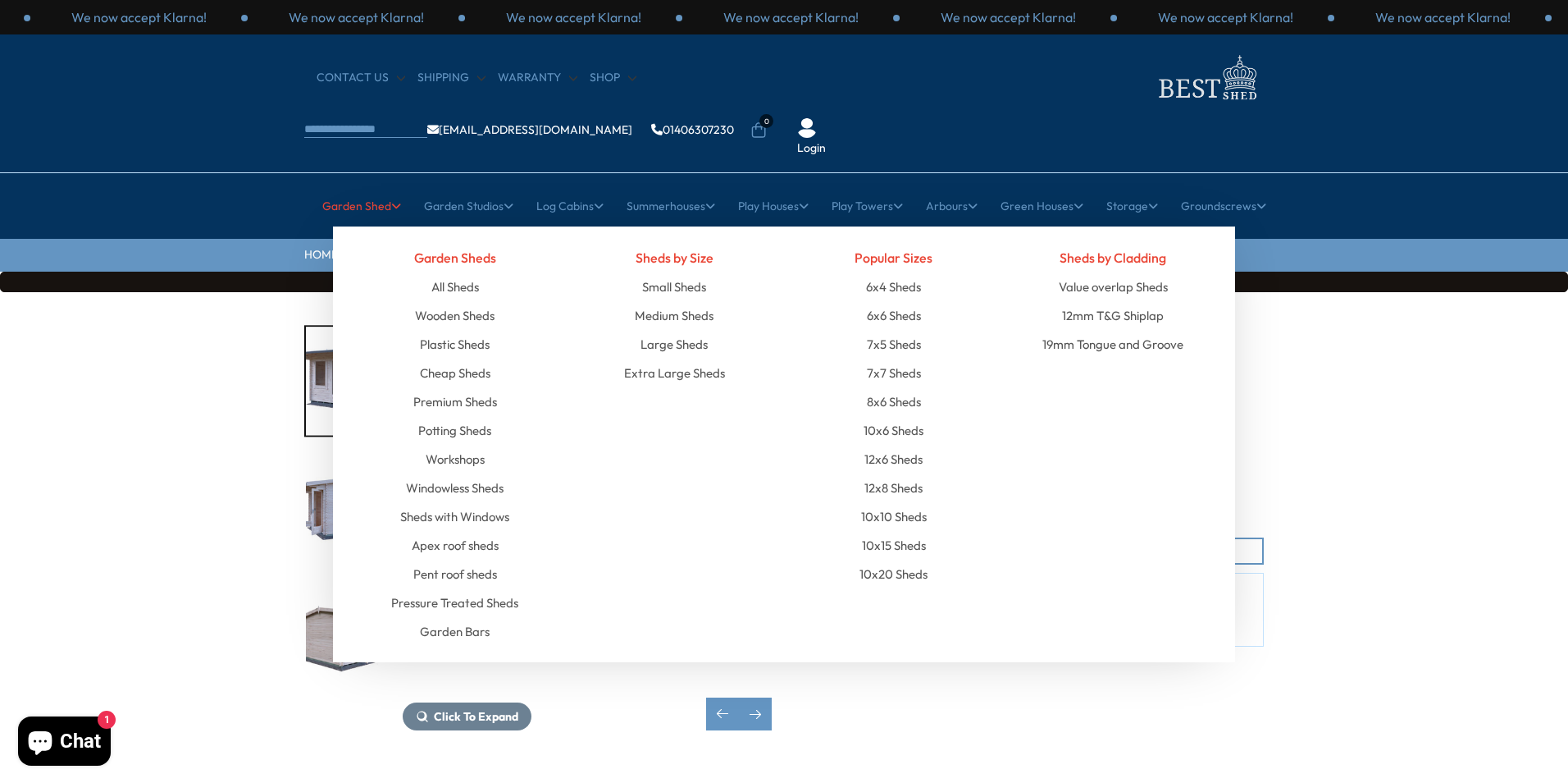
click at [371, 186] on link "Garden Shed" at bounding box center [361, 206] width 79 height 41
click at [453, 617] on link "Garden Bars" at bounding box center [454, 630] width 69 height 29
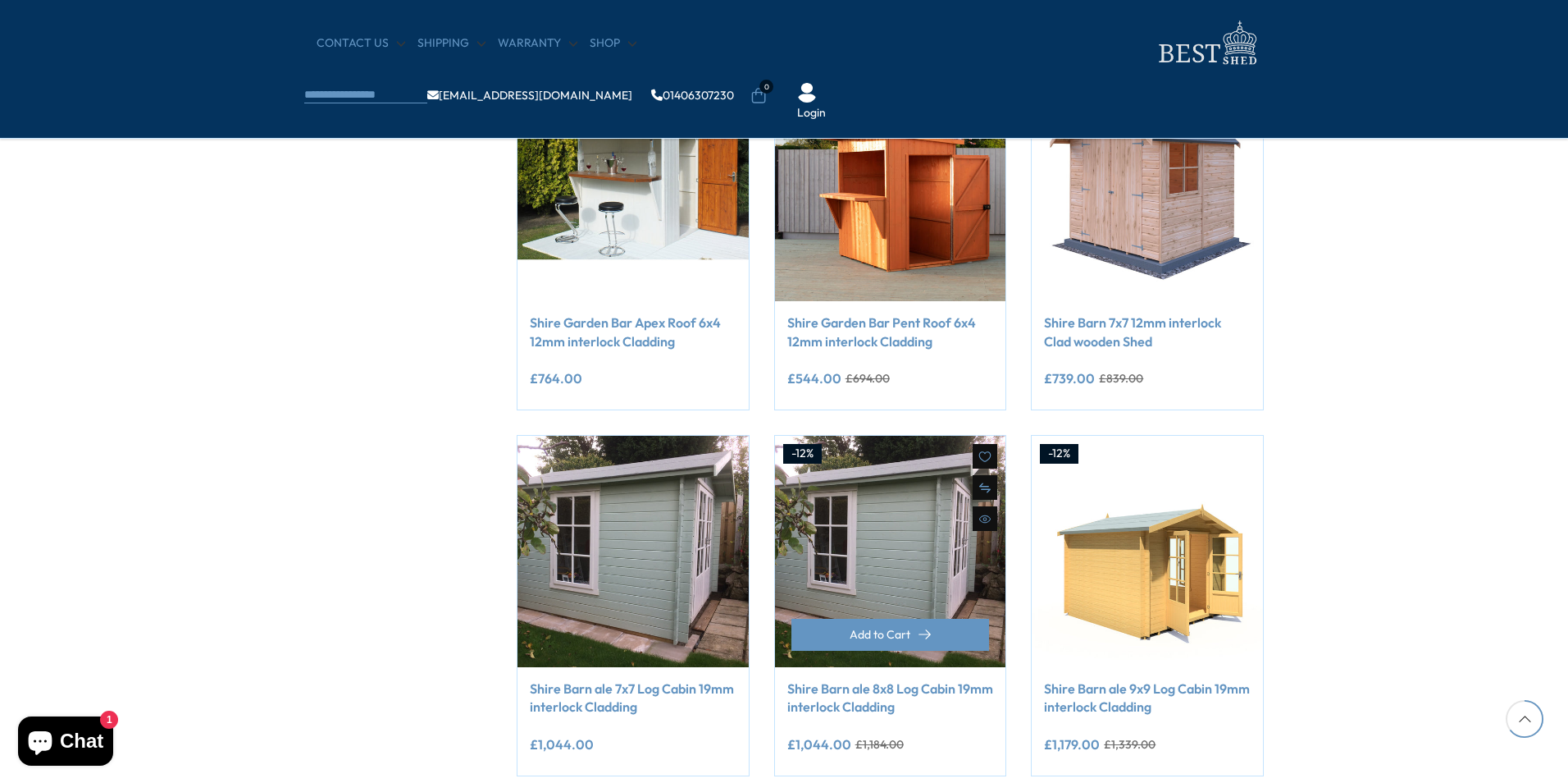
scroll to position [1313, 0]
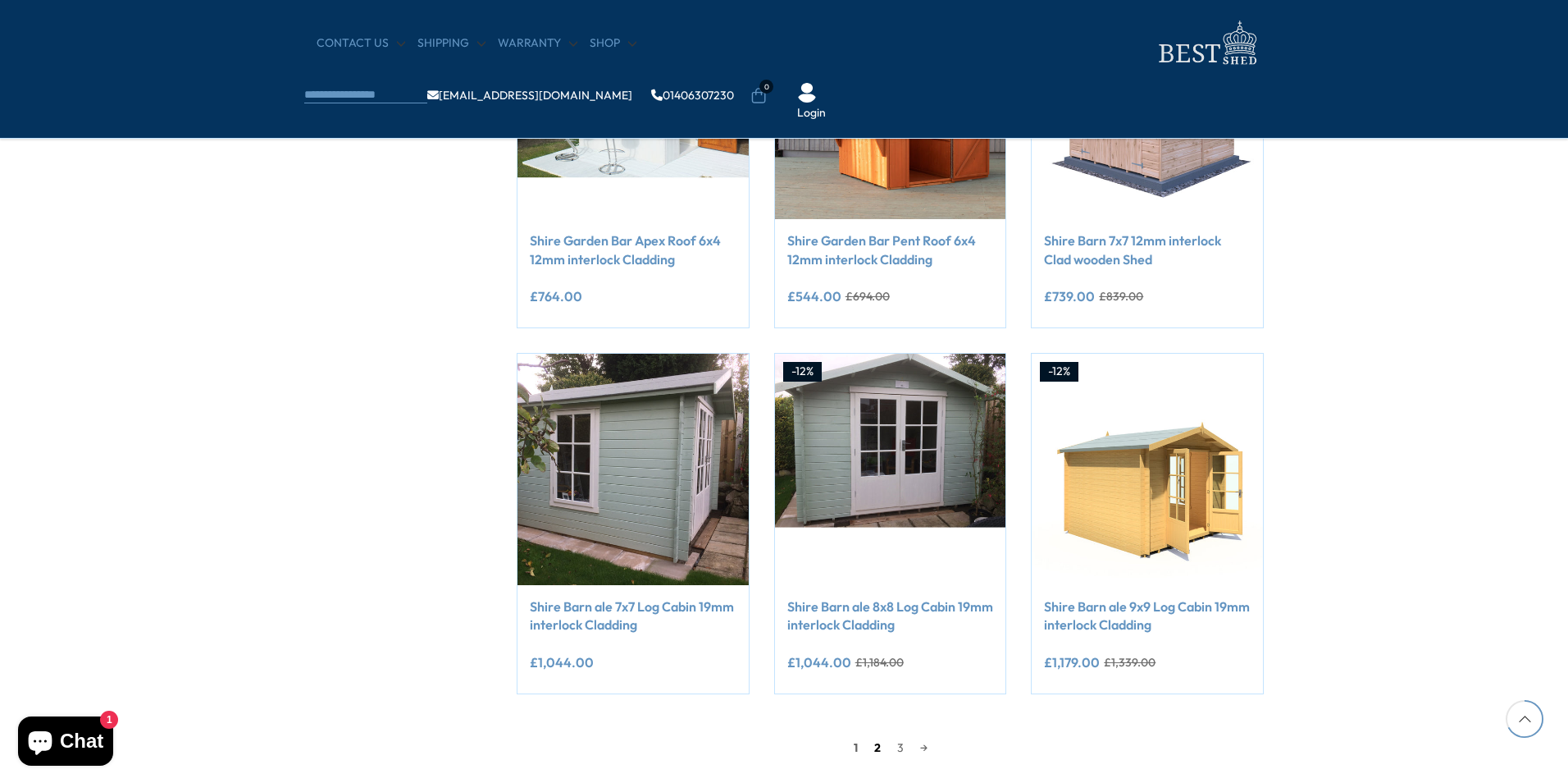
click at [878, 750] on link "2" at bounding box center [877, 747] width 23 height 25
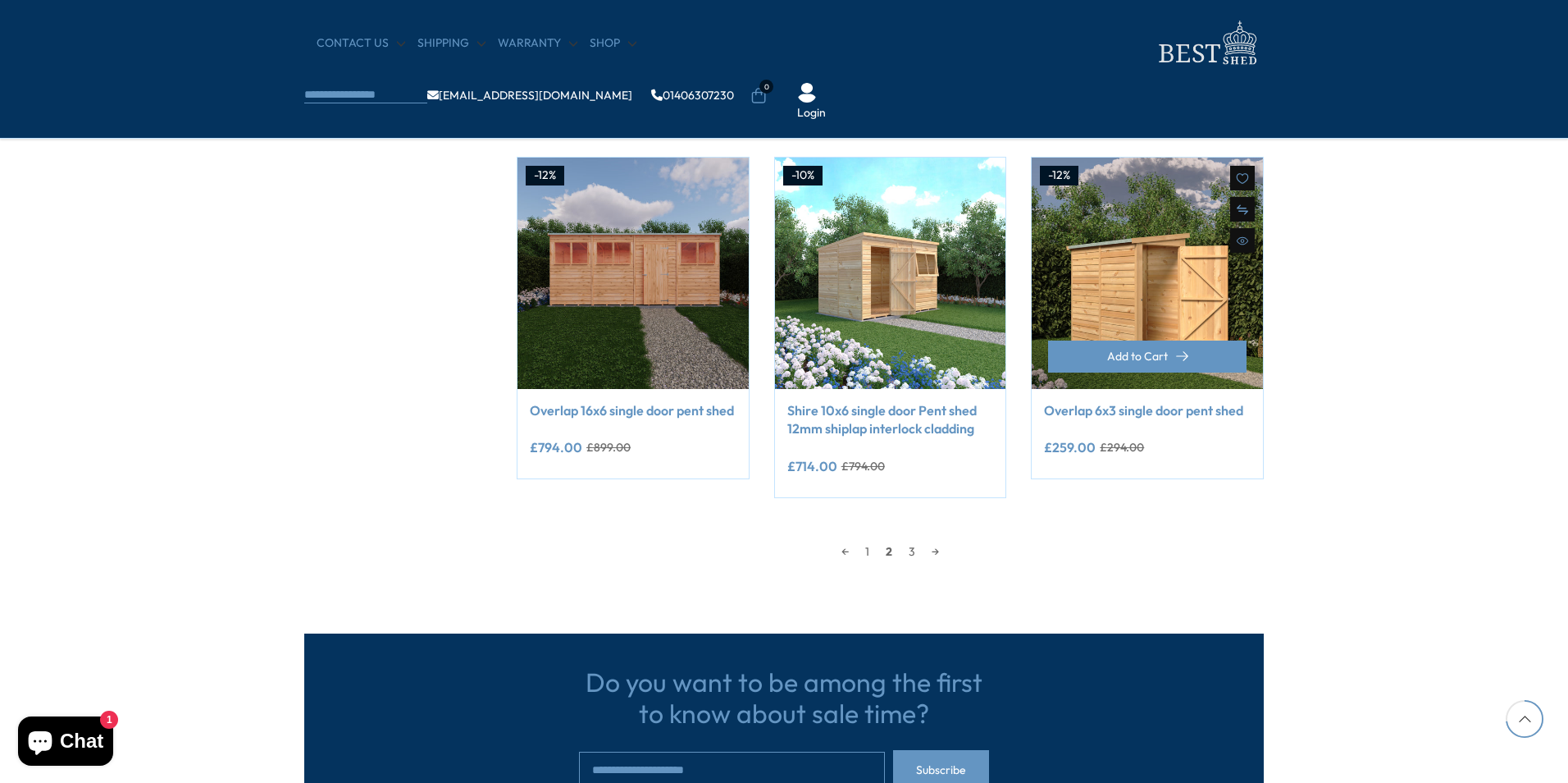
scroll to position [1667, 0]
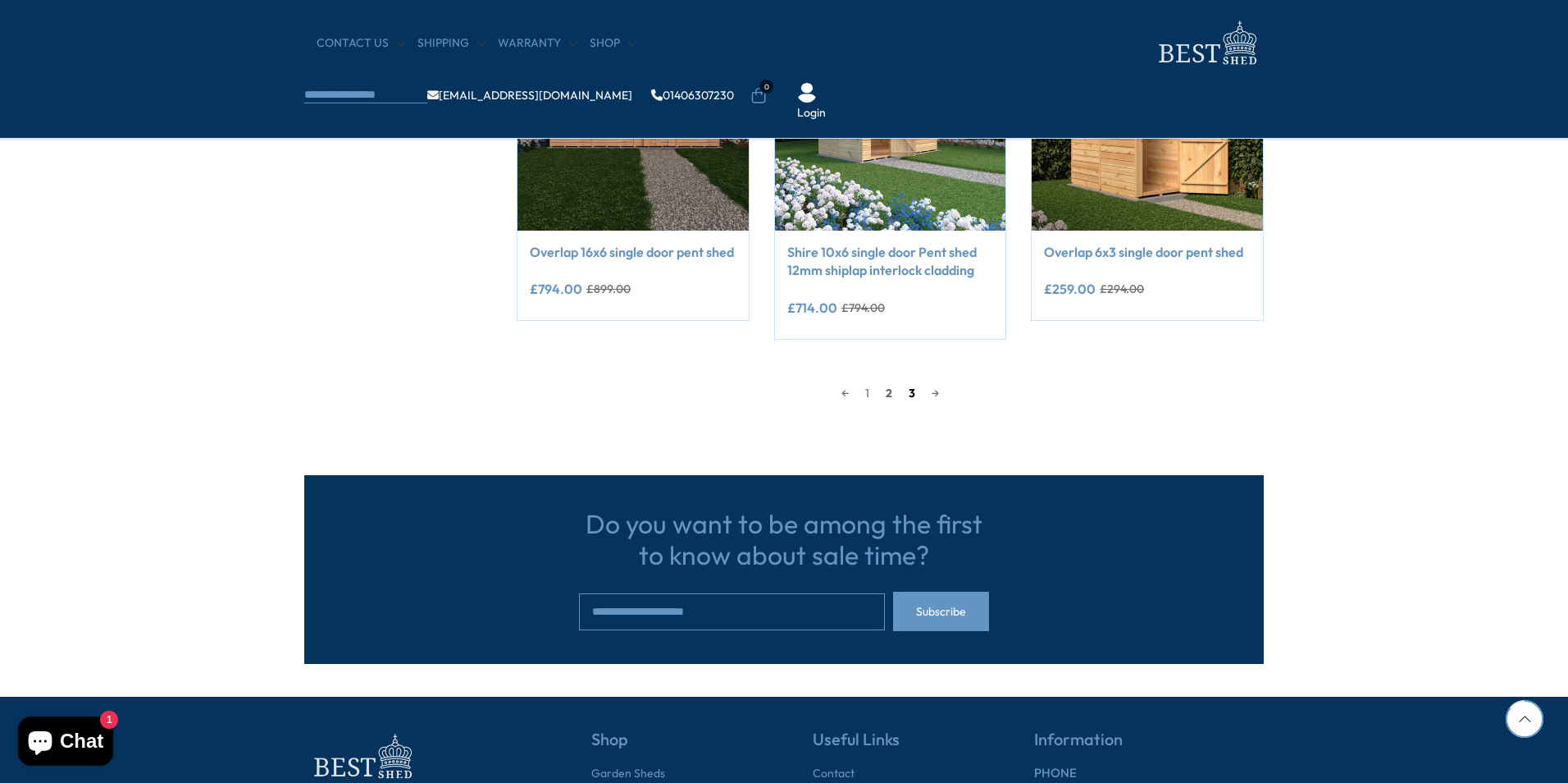
click at [908, 397] on link "3" at bounding box center [911, 393] width 23 height 25
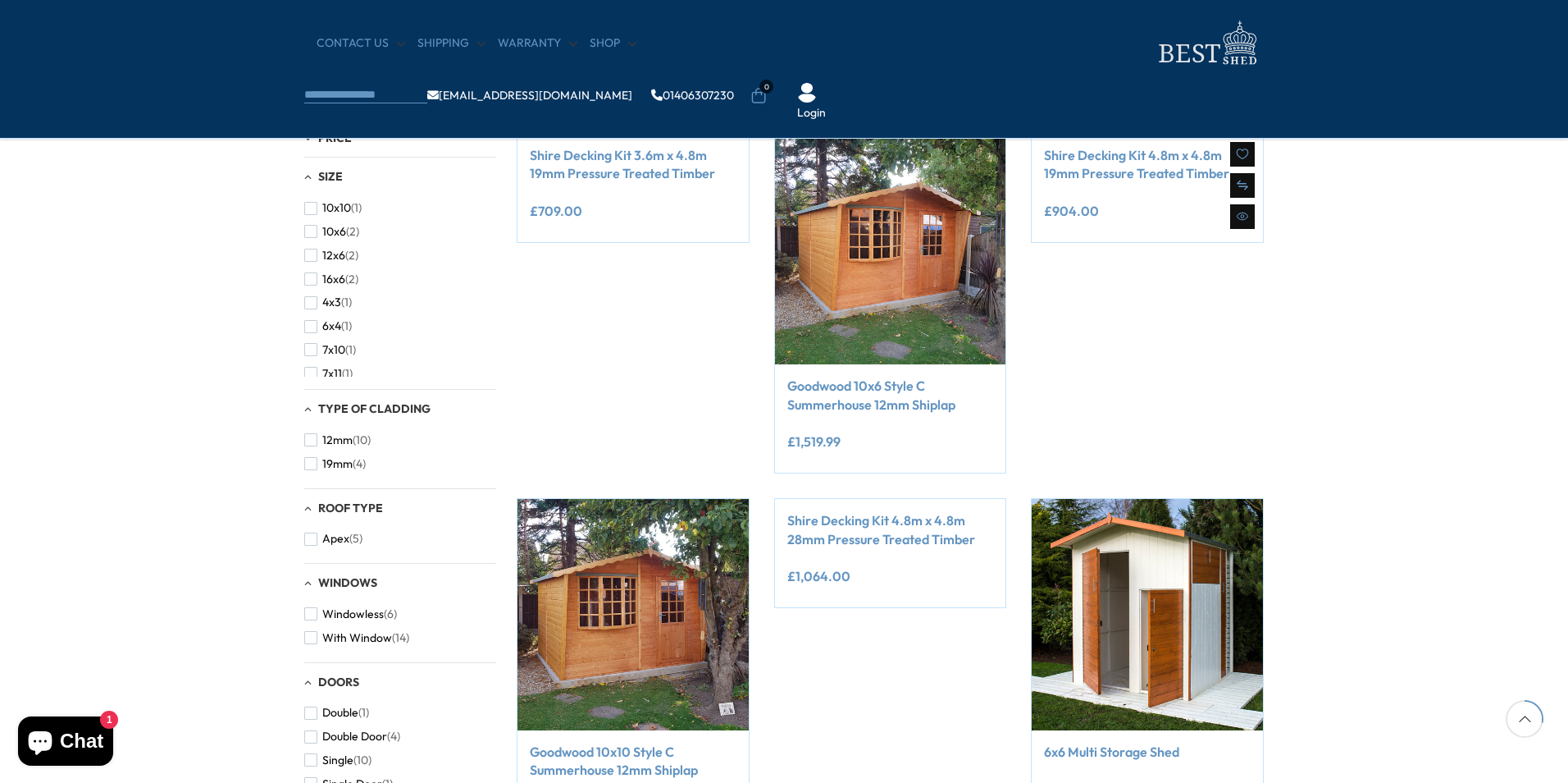
scroll to position [519, 0]
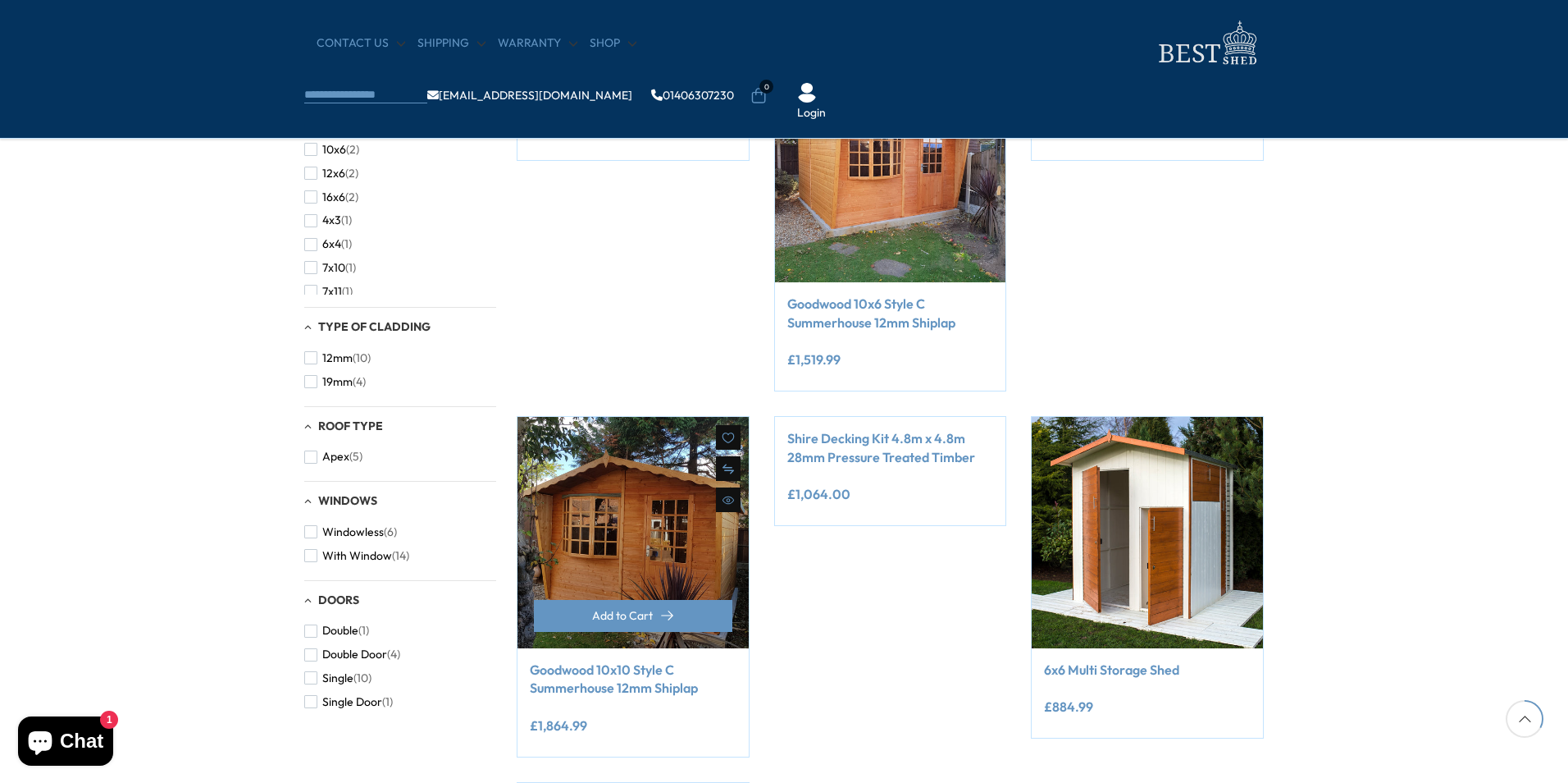
click at [607, 559] on img at bounding box center [633, 532] width 231 height 231
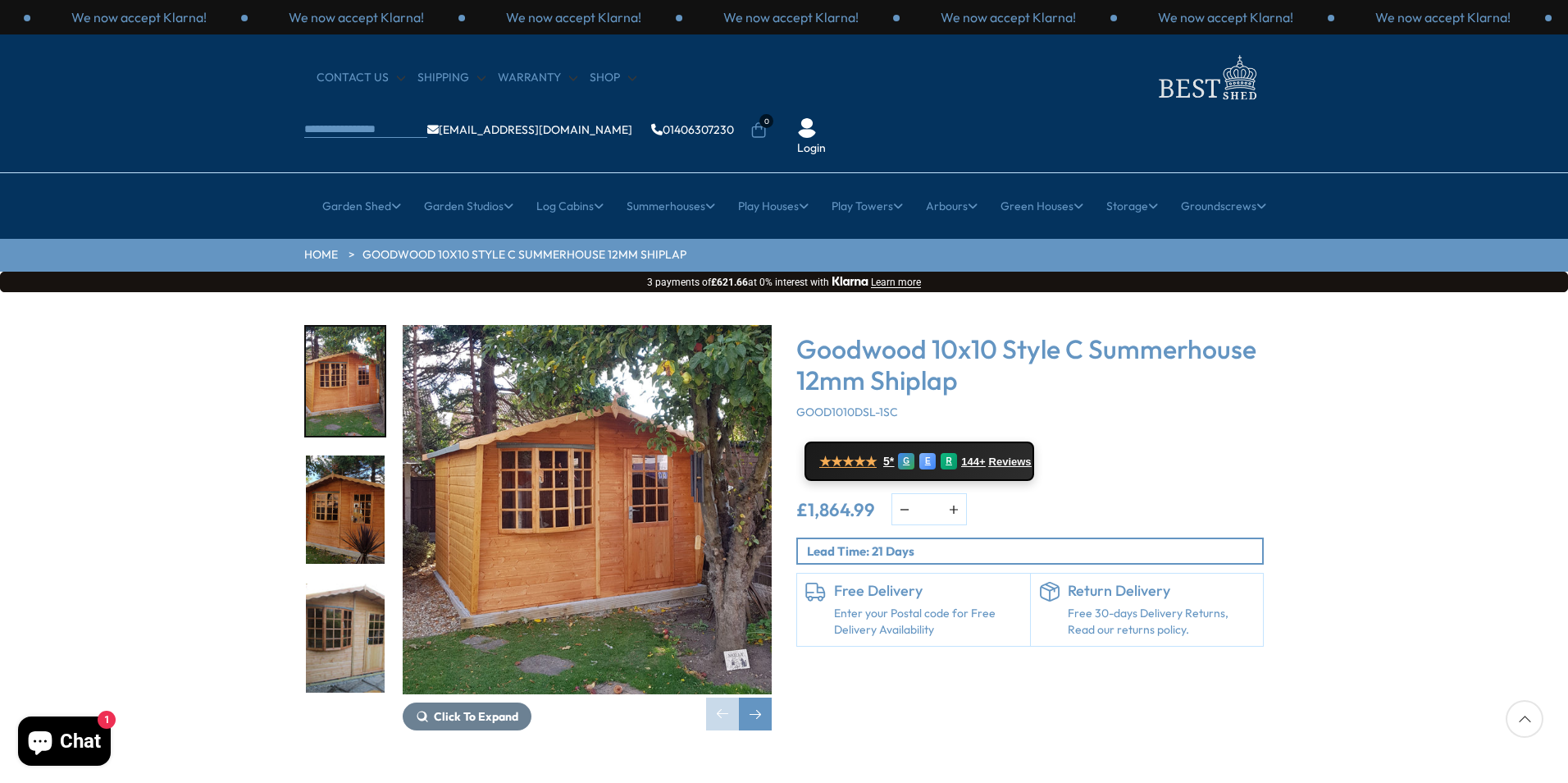
click at [574, 485] on img "1 / 13" at bounding box center [587, 508] width 369 height 369
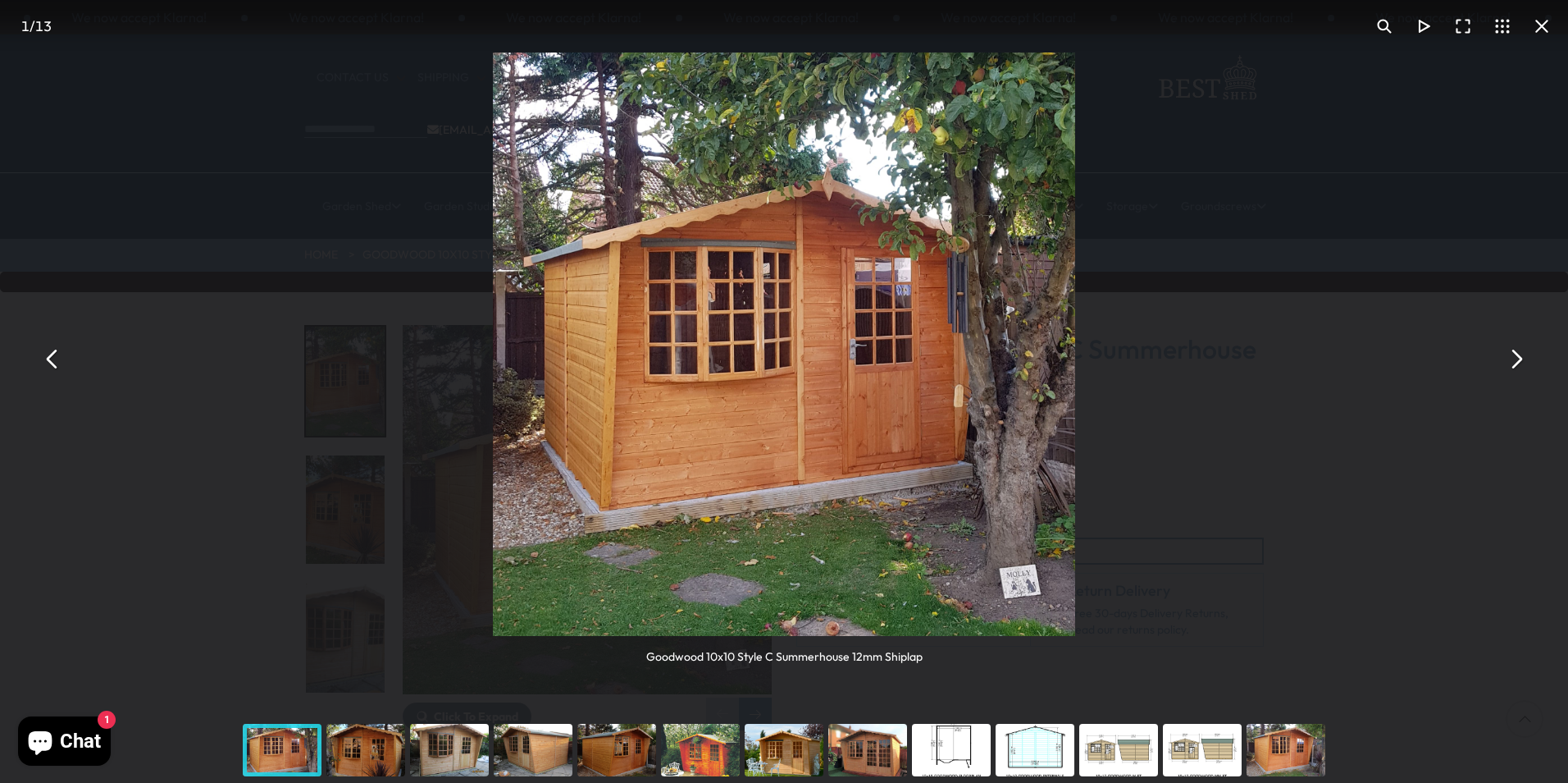
click at [1525, 372] on button "You can close this modal content with the ESC key" at bounding box center [1515, 358] width 40 height 40
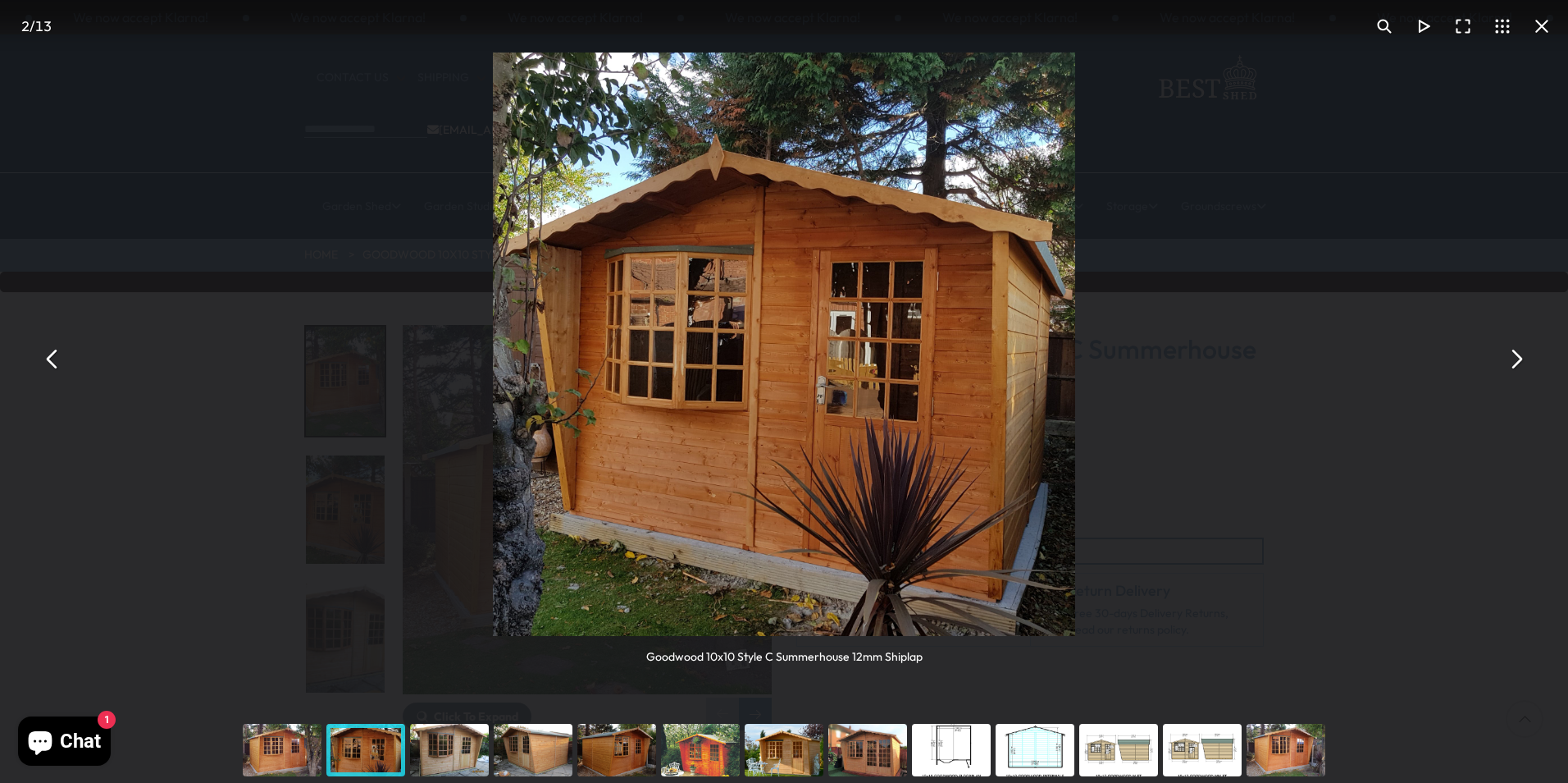
click at [1516, 362] on button "You can close this modal content with the ESC key" at bounding box center [1515, 358] width 40 height 40
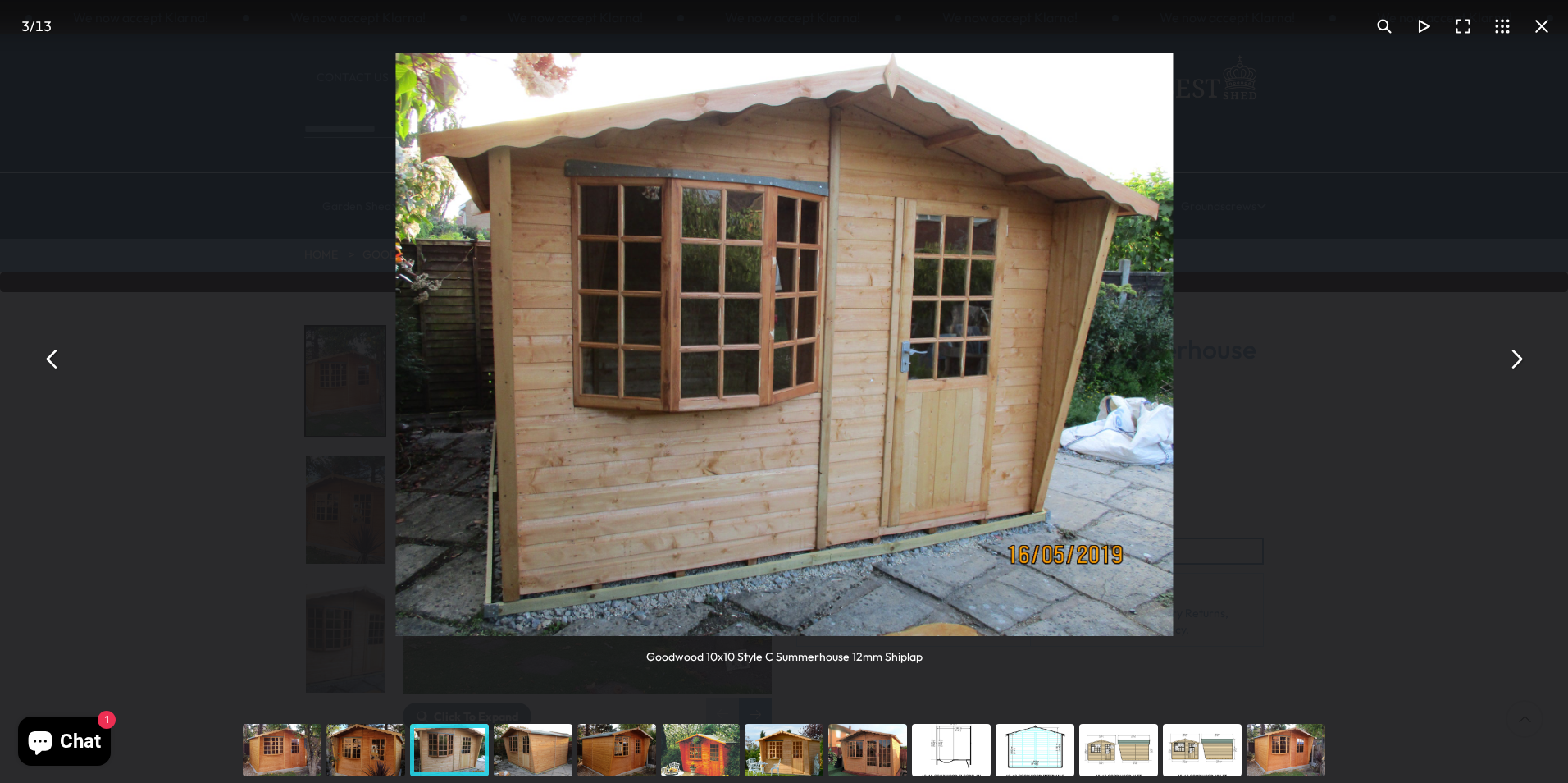
click at [1516, 362] on button "You can close this modal content with the ESC key" at bounding box center [1515, 358] width 40 height 40
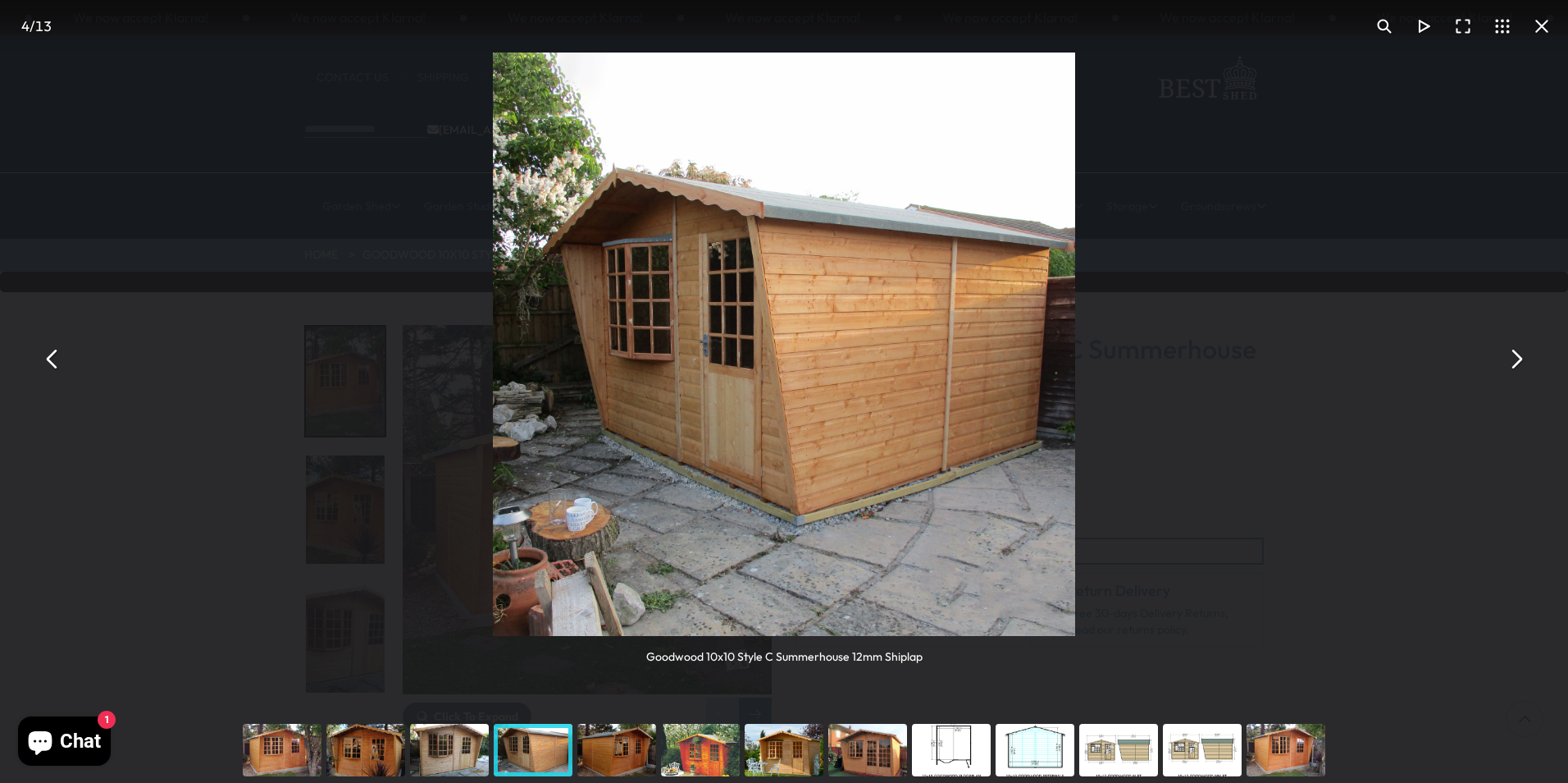
click at [1516, 362] on button "You can close this modal content with the ESC key" at bounding box center [1515, 358] width 40 height 40
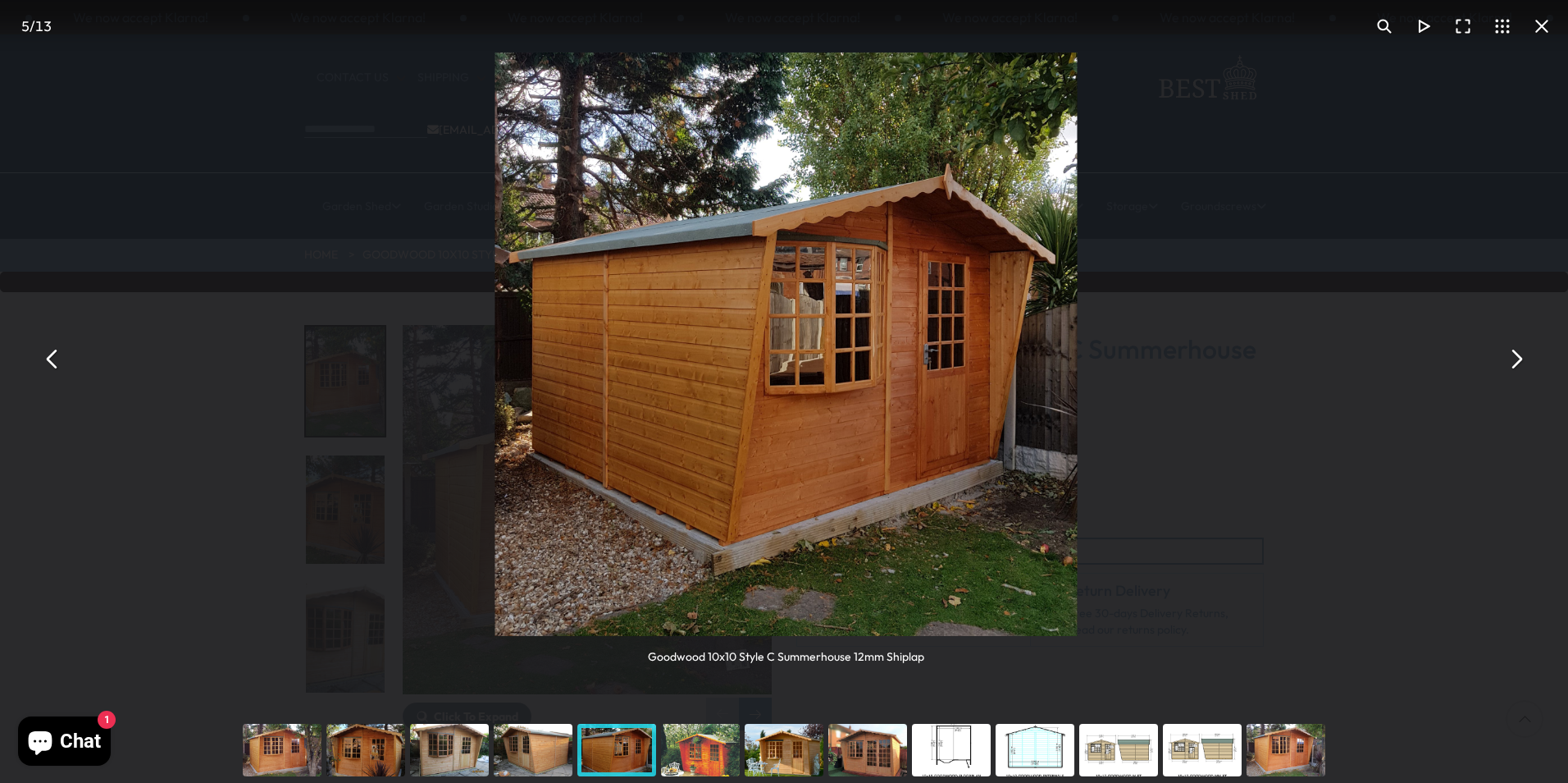
click at [1516, 362] on button "You can close this modal content with the ESC key" at bounding box center [1515, 358] width 40 height 40
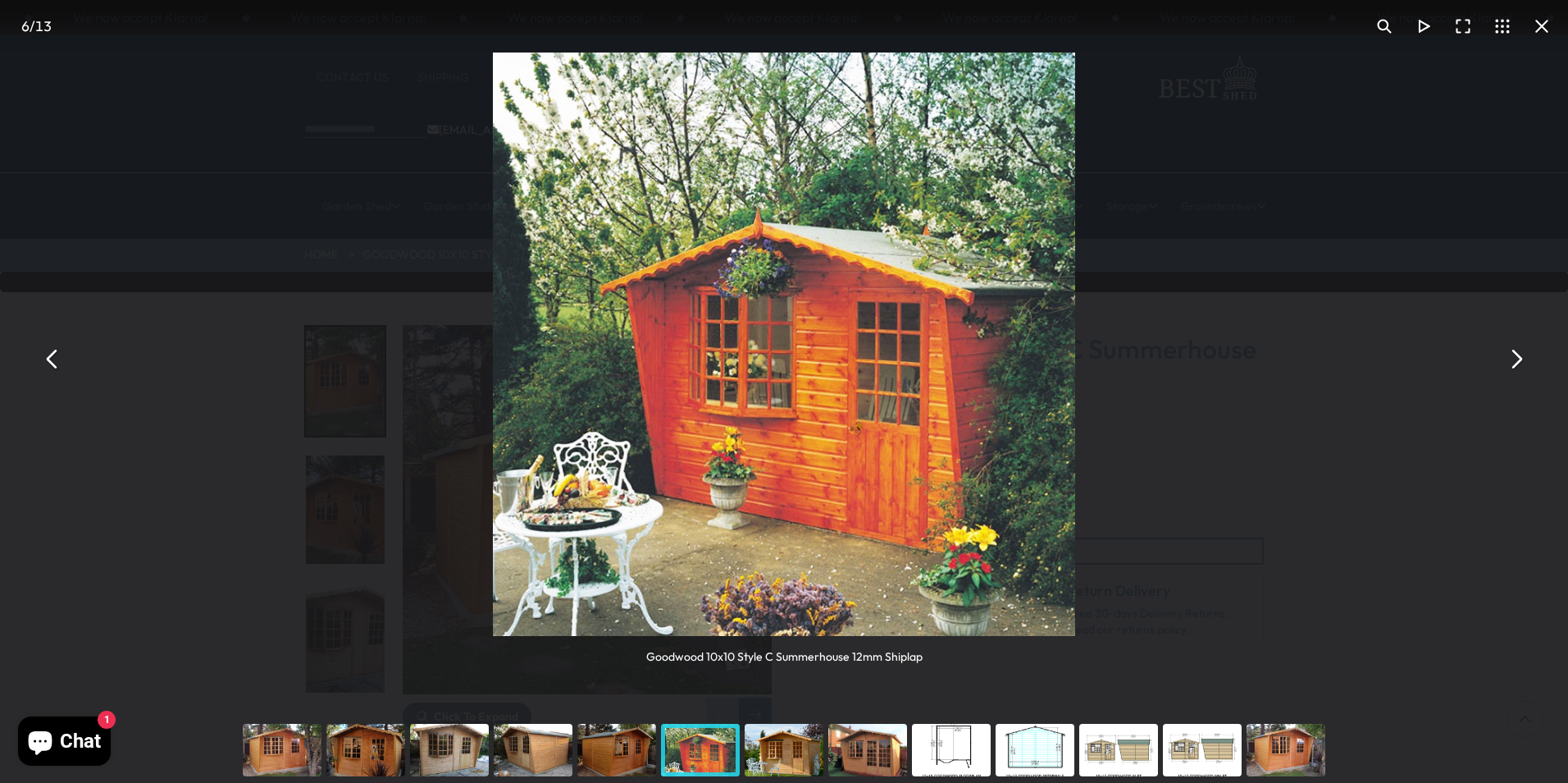
click at [1516, 362] on button "You can close this modal content with the ESC key" at bounding box center [1515, 358] width 40 height 40
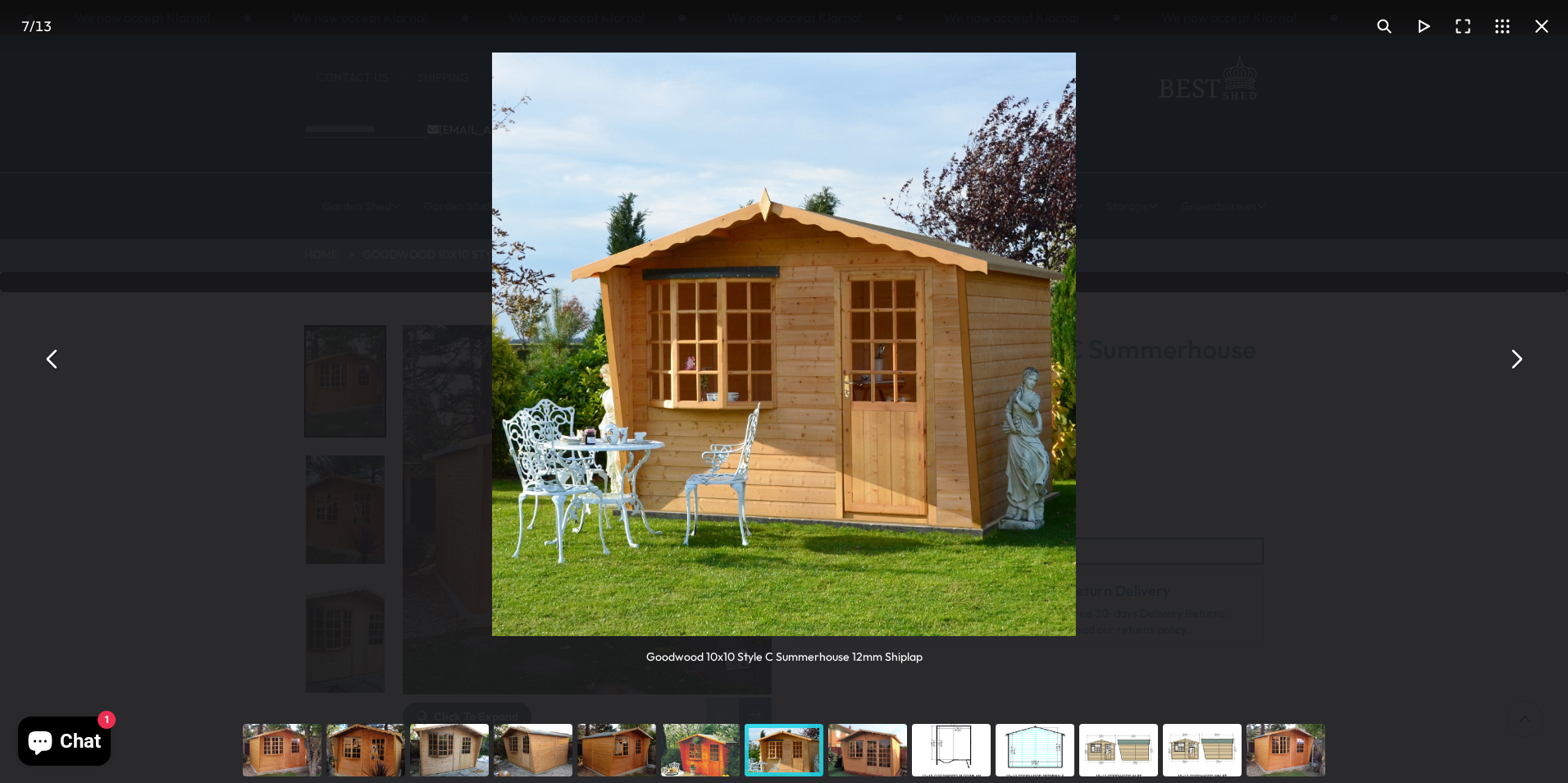
click at [1516, 362] on button "You can close this modal content with the ESC key" at bounding box center [1515, 358] width 40 height 40
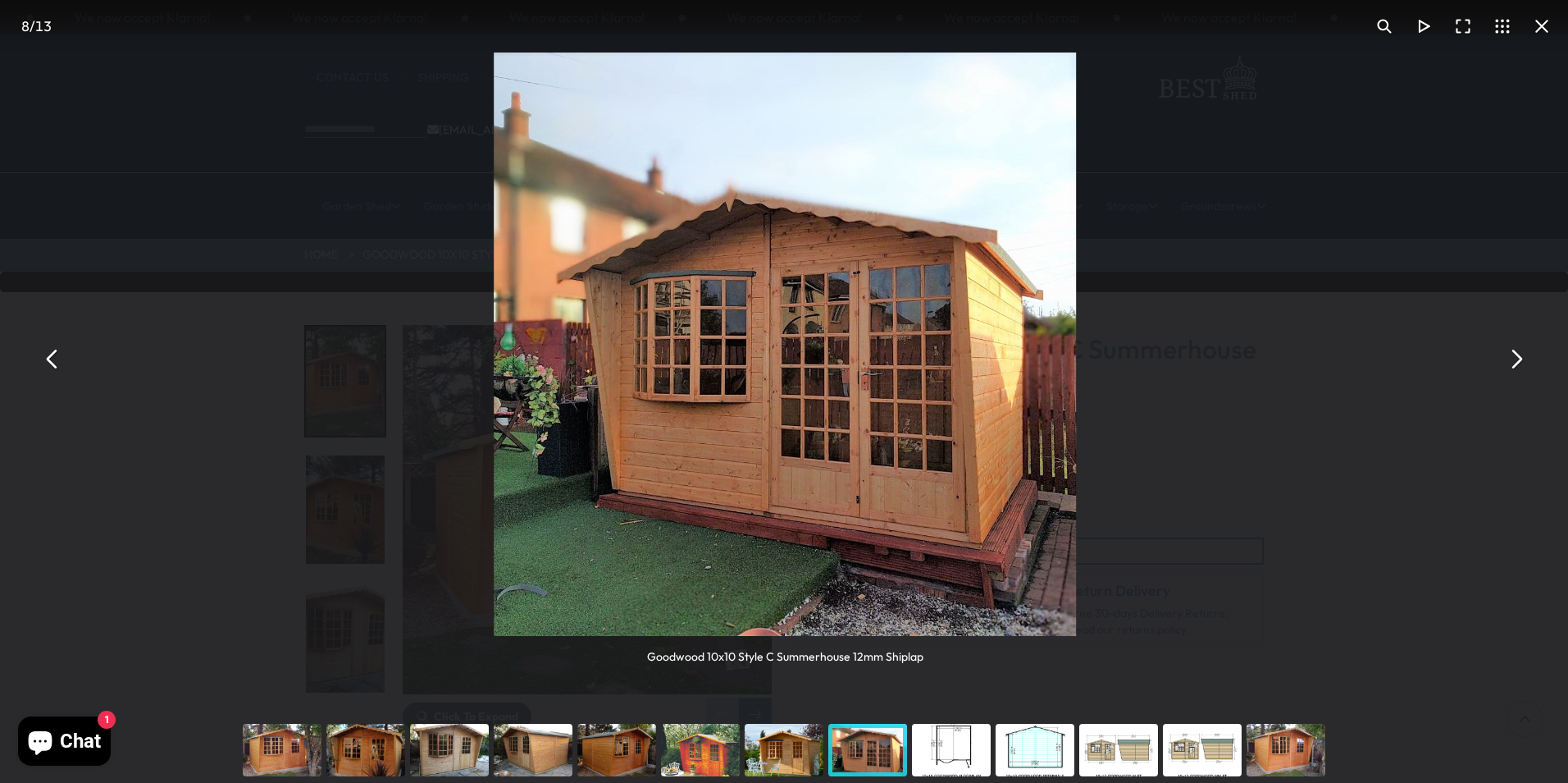
click at [1516, 362] on button "You can close this modal content with the ESC key" at bounding box center [1515, 358] width 40 height 40
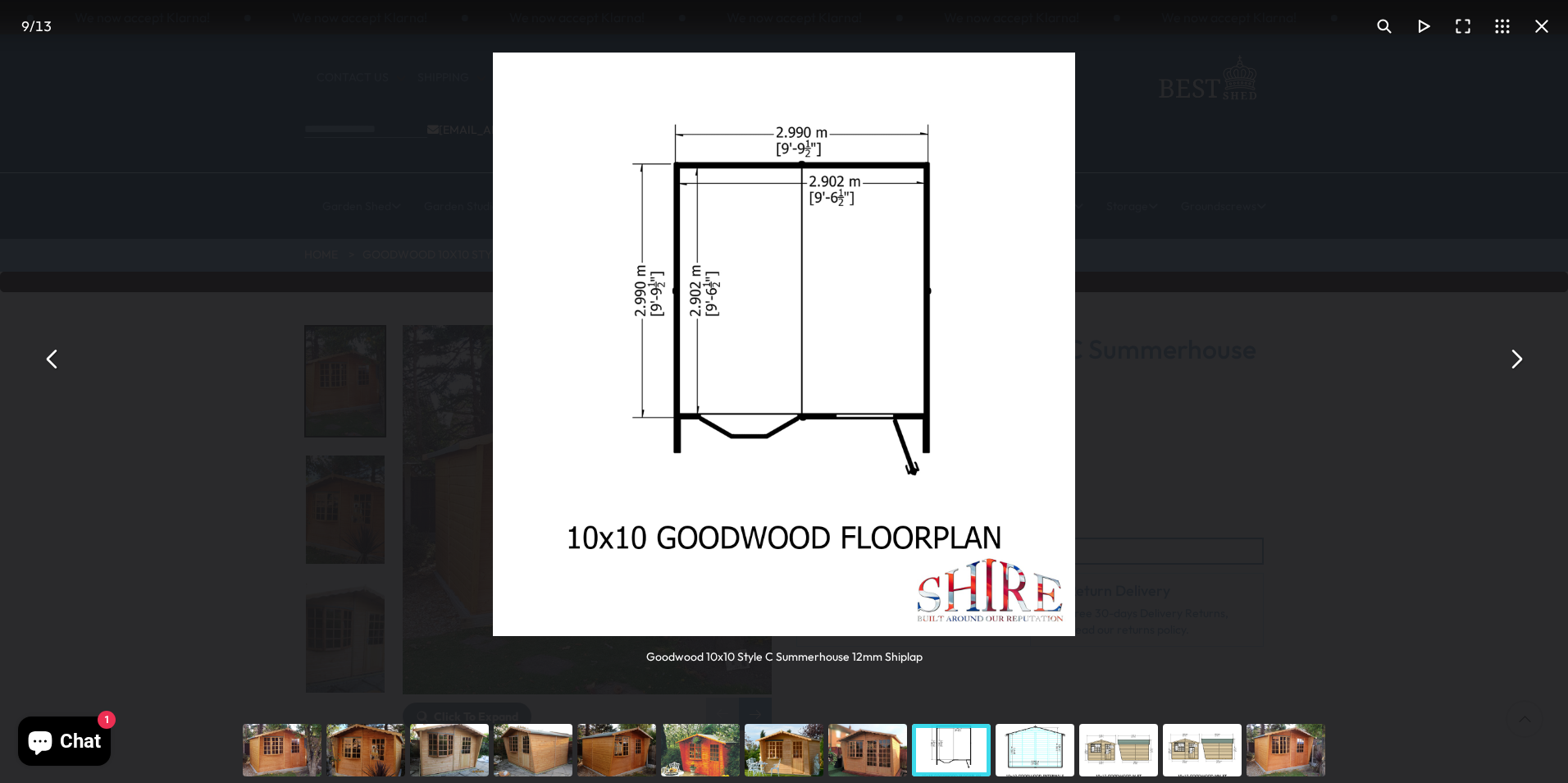
click at [1516, 362] on button "You can close this modal content with the ESC key" at bounding box center [1515, 358] width 40 height 40
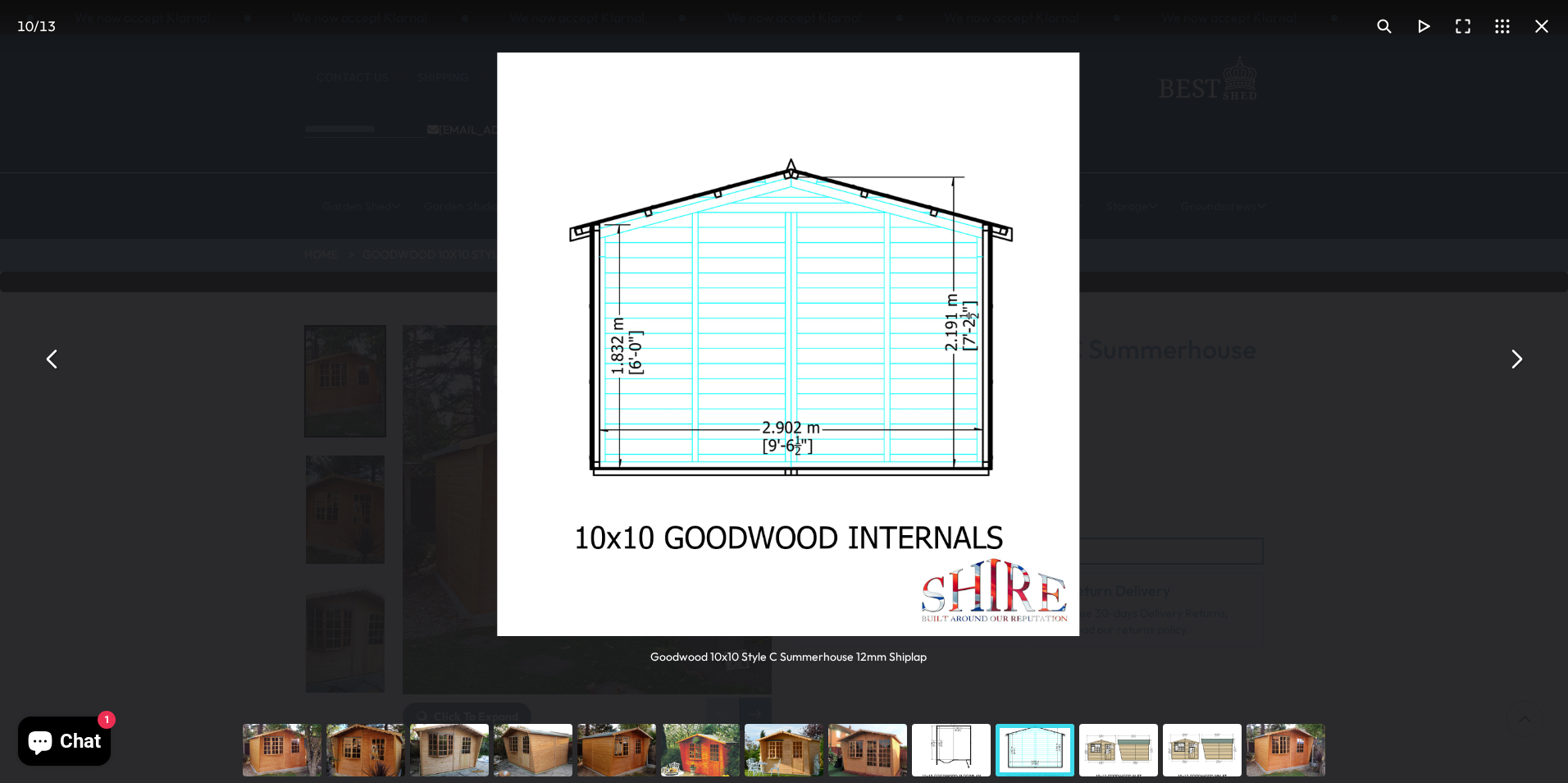
click at [1511, 361] on button "You can close this modal content with the ESC key" at bounding box center [1515, 358] width 40 height 40
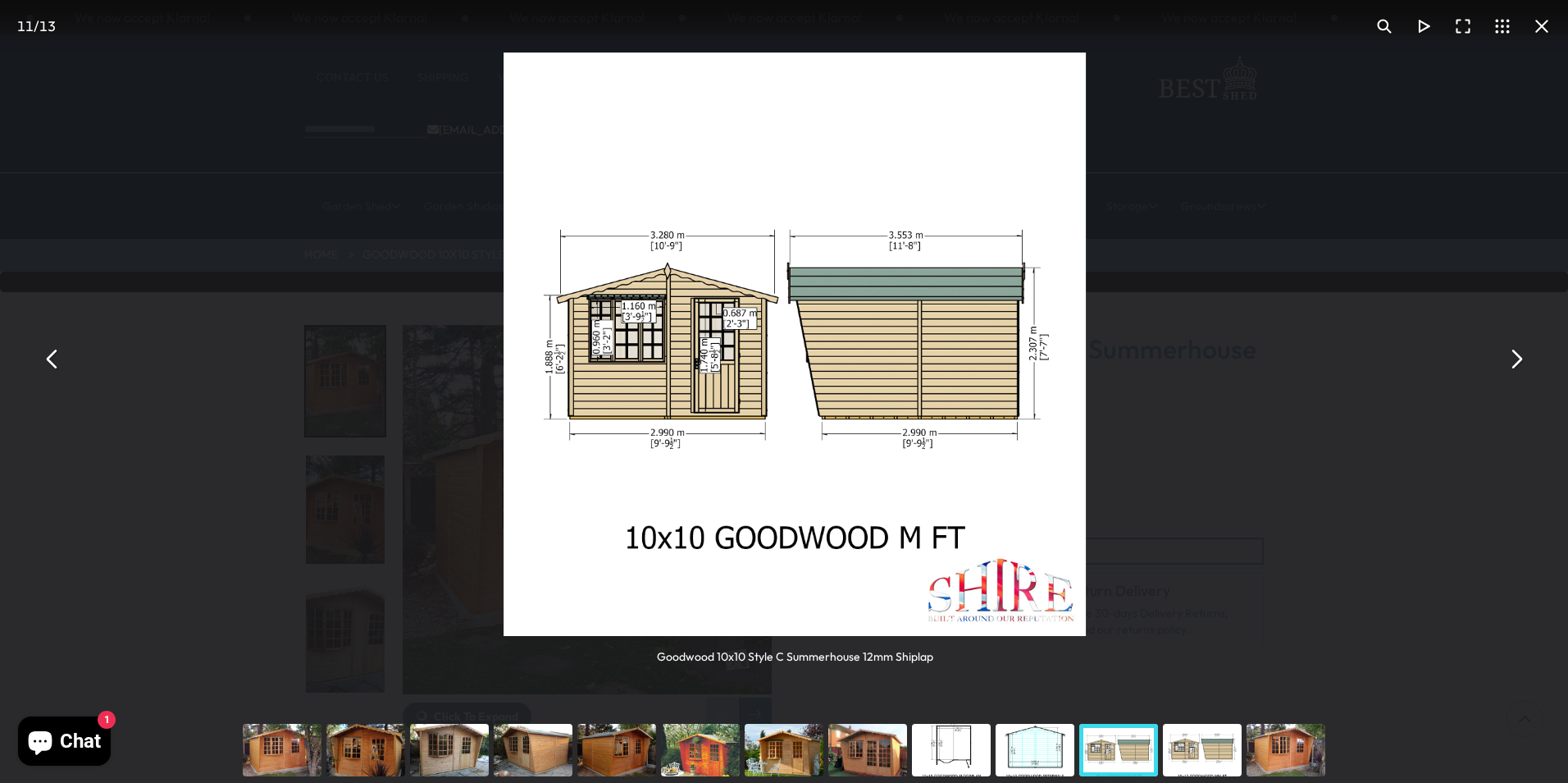
click at [1511, 361] on button "You can close this modal content with the ESC key" at bounding box center [1515, 358] width 40 height 40
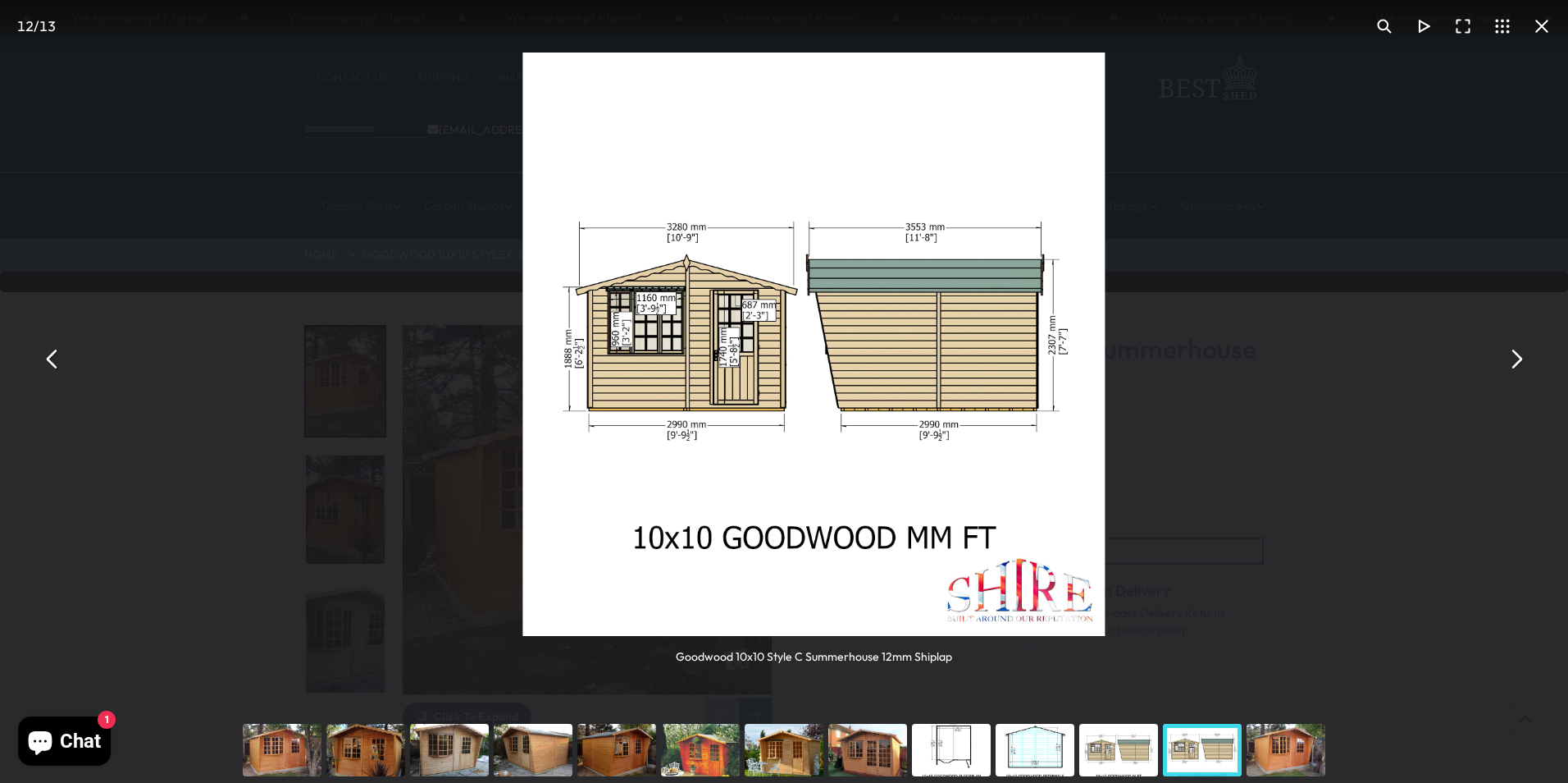
click at [1511, 361] on button "You can close this modal content with the ESC key" at bounding box center [1515, 358] width 40 height 40
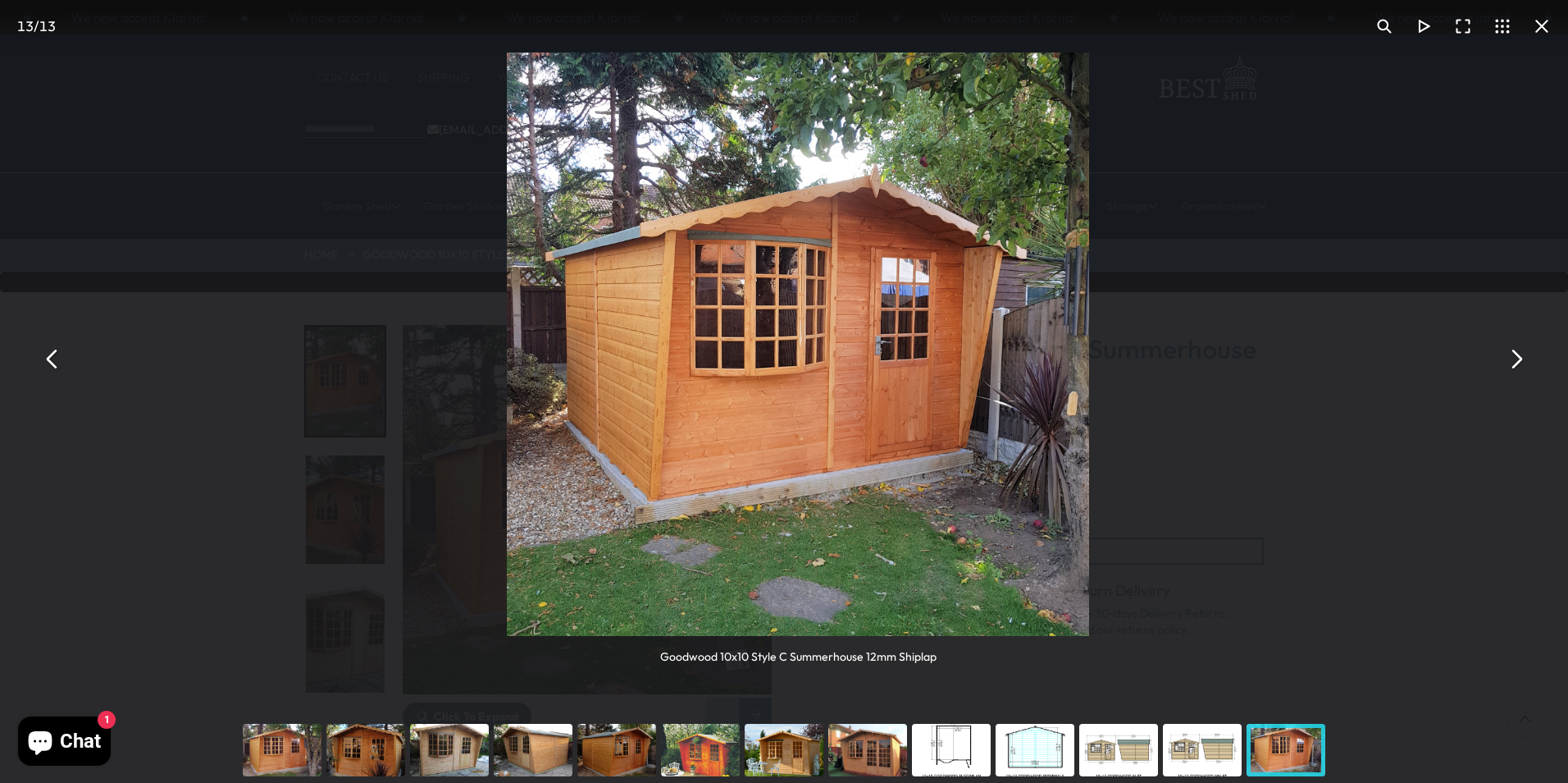
click at [1511, 361] on button "You can close this modal content with the ESC key" at bounding box center [1515, 358] width 40 height 40
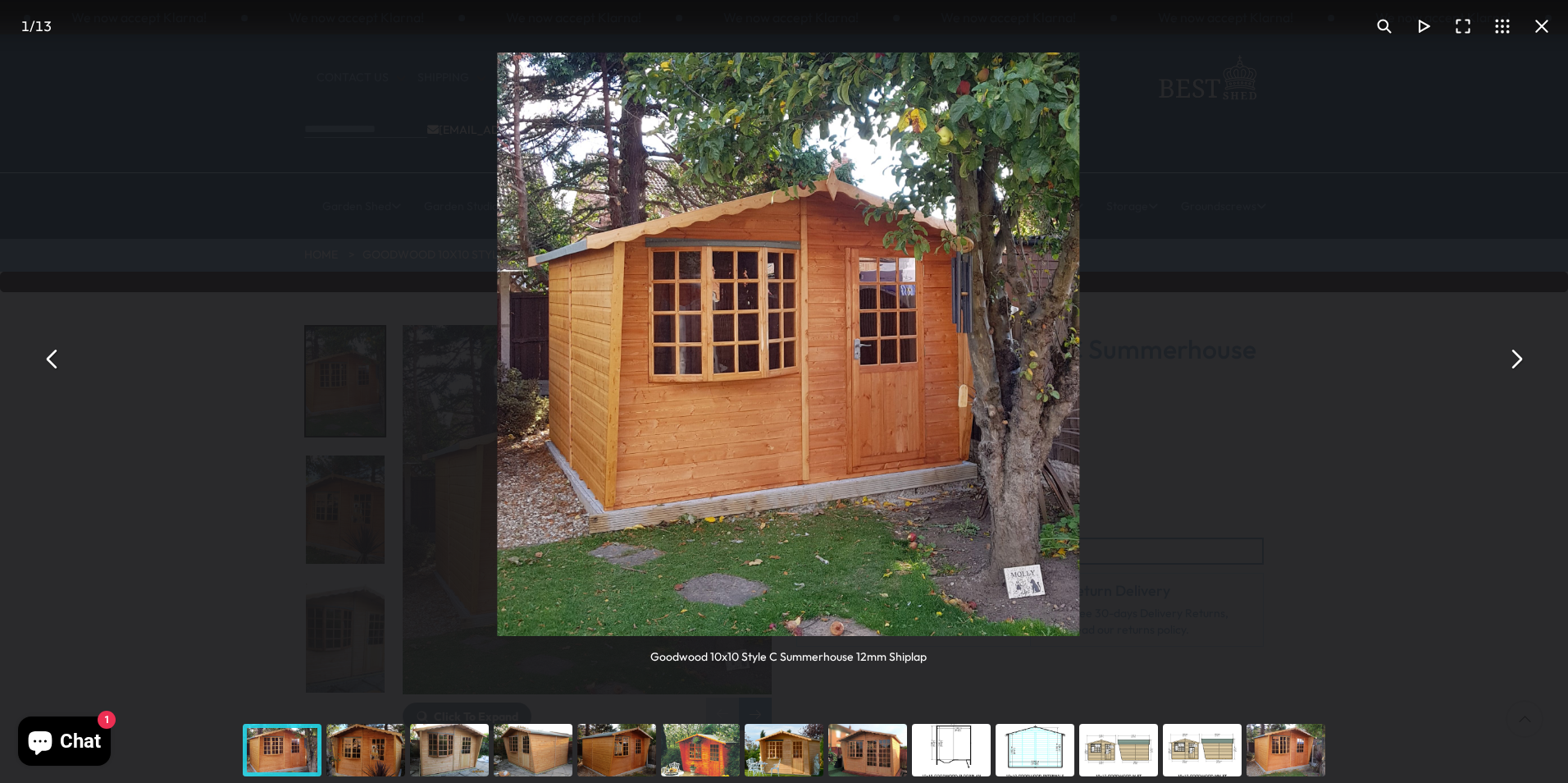
click at [1511, 361] on button "You can close this modal content with the ESC key" at bounding box center [1515, 358] width 40 height 40
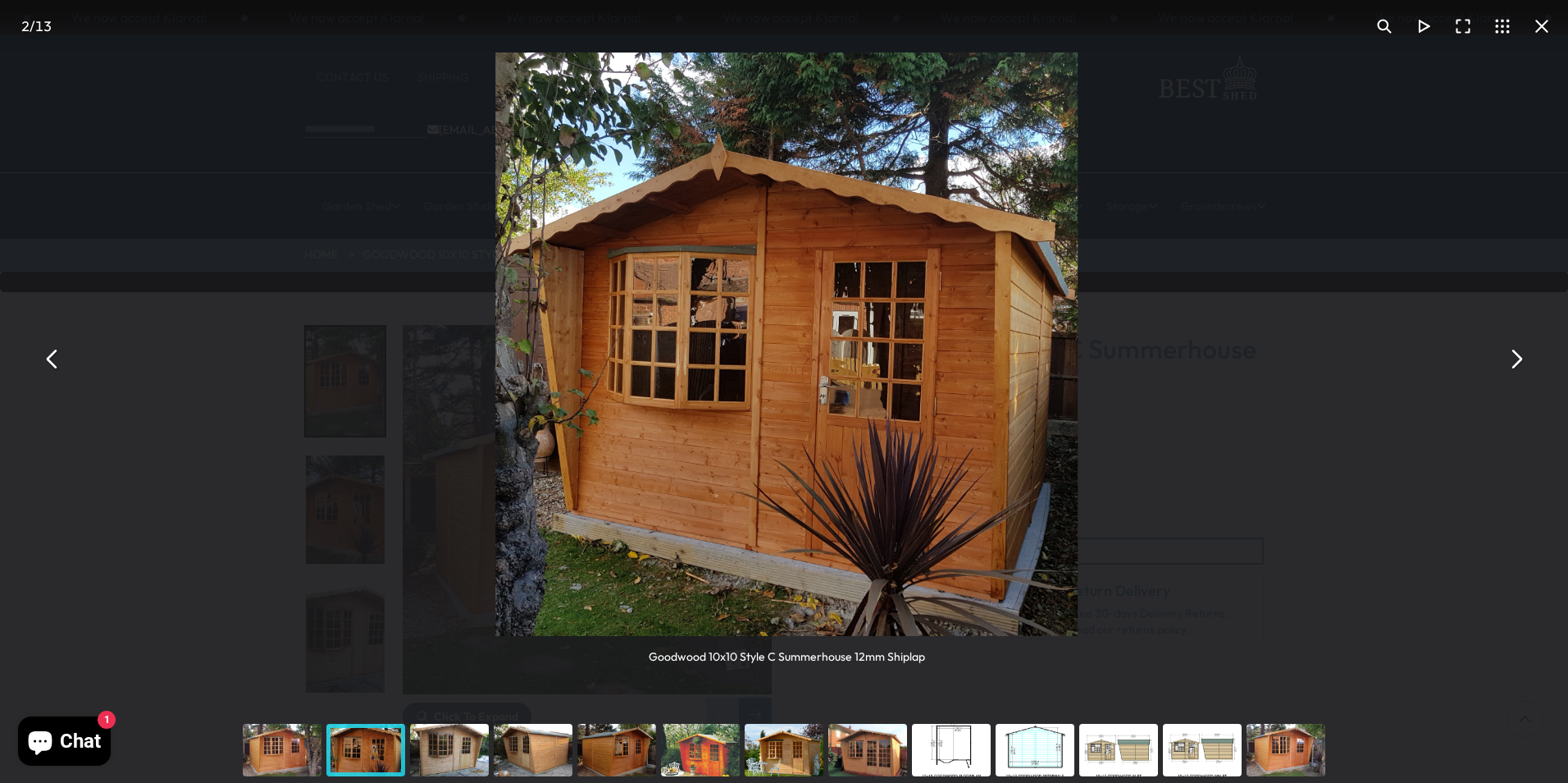
click at [1509, 361] on button "You can close this modal content with the ESC key" at bounding box center [1515, 358] width 40 height 40
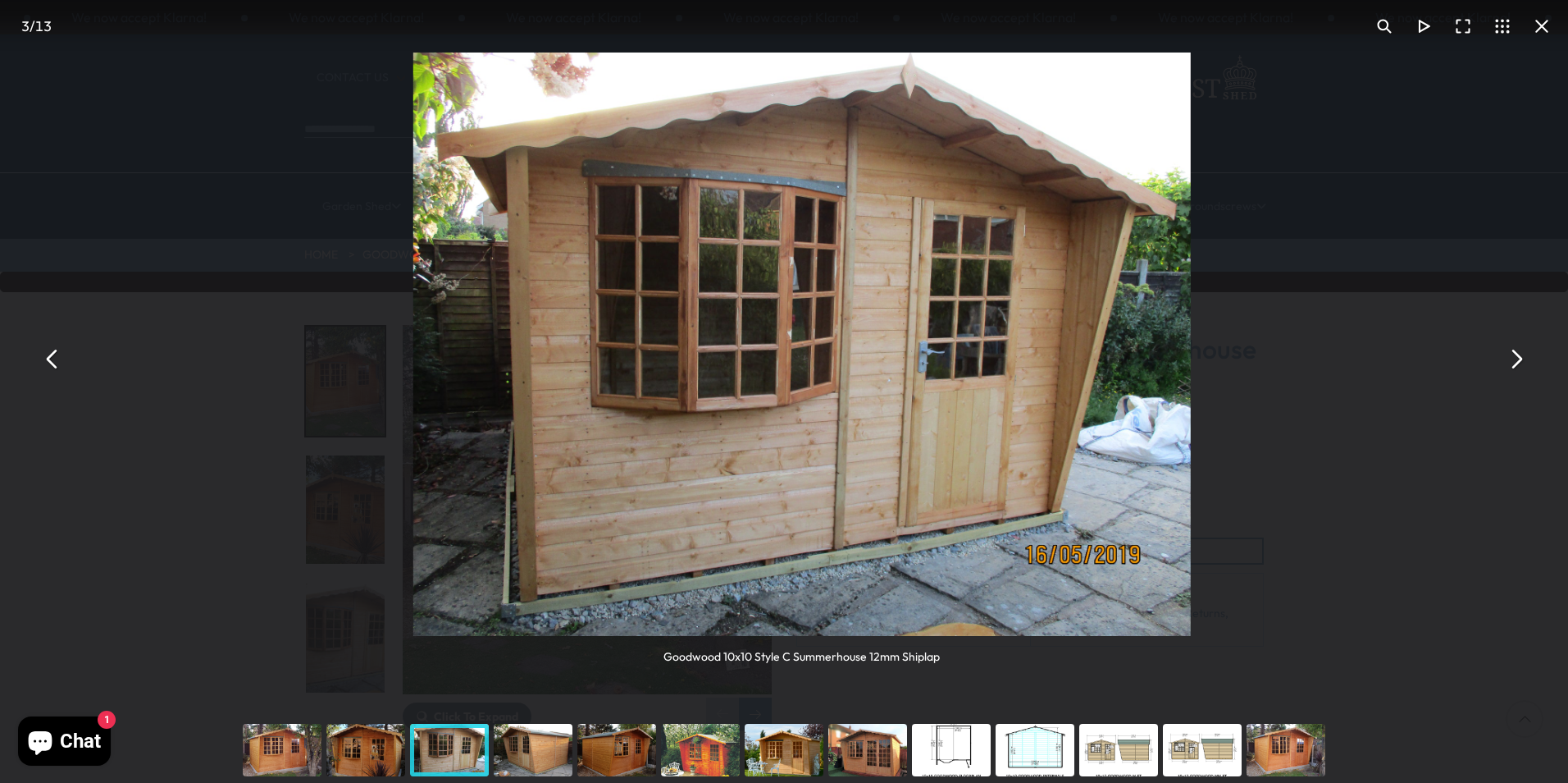
click at [1509, 361] on button "You can close this modal content with the ESC key" at bounding box center [1515, 358] width 40 height 40
